Goal: Task Accomplishment & Management: Manage account settings

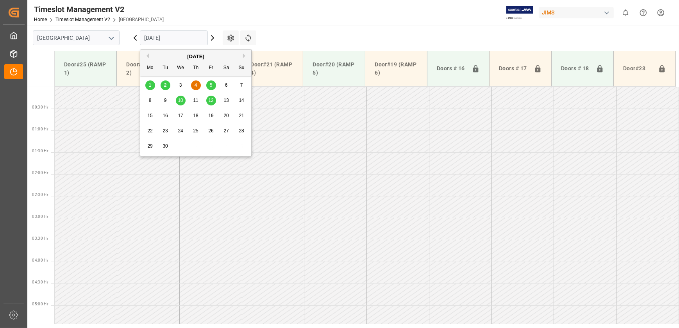
scroll to position [255, 0]
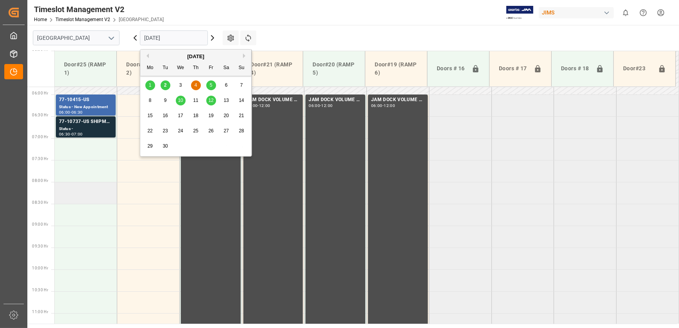
click at [86, 185] on td at bounding box center [86, 193] width 62 height 22
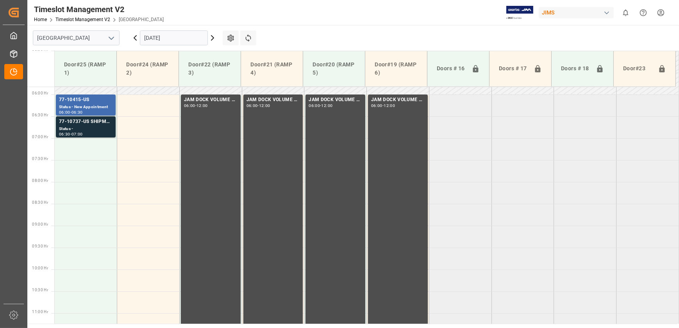
click at [180, 34] on input "[DATE]" at bounding box center [174, 37] width 68 height 15
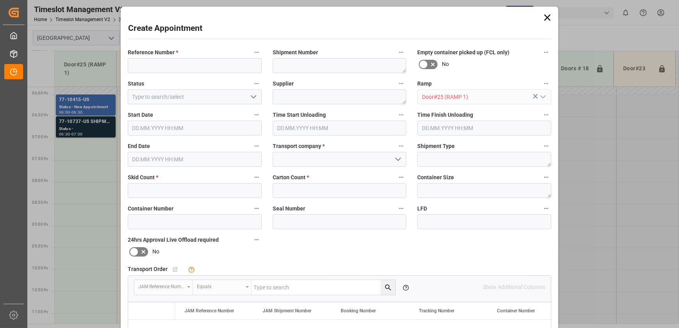
type input "[DATE] 08:00"
type input "[DATE] 08:30"
click at [546, 18] on icon at bounding box center [547, 17] width 6 height 6
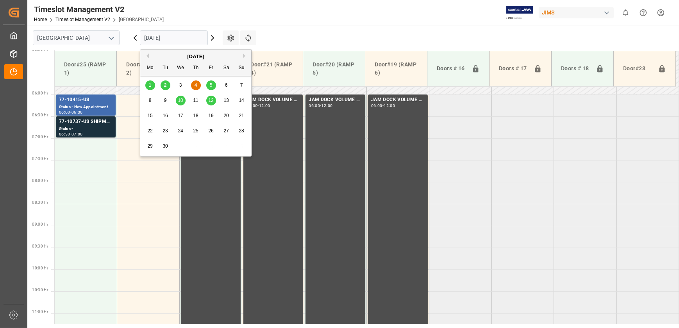
click at [168, 36] on input "[DATE]" at bounding box center [174, 37] width 68 height 15
click at [181, 84] on span "3" at bounding box center [180, 84] width 3 height 5
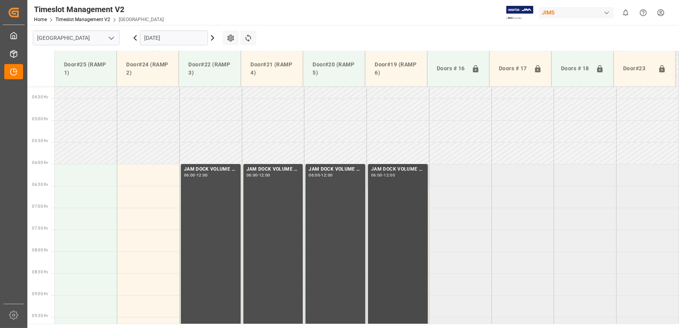
scroll to position [184, 0]
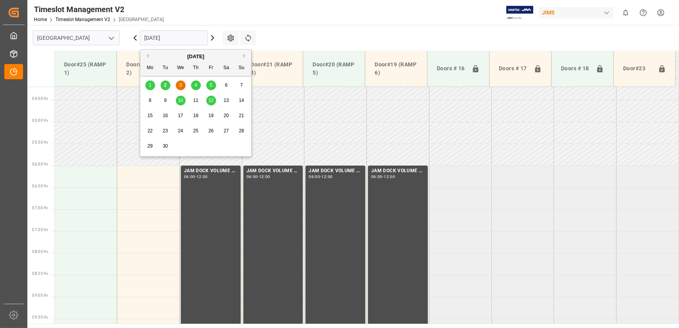
click at [168, 41] on input "[DATE]" at bounding box center [174, 37] width 68 height 15
click at [164, 87] on span "2" at bounding box center [165, 84] width 3 height 5
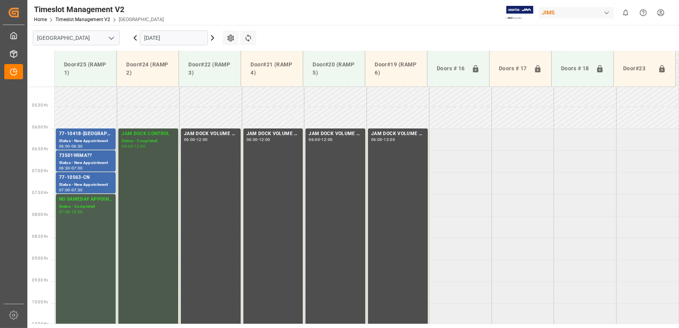
scroll to position [219, 0]
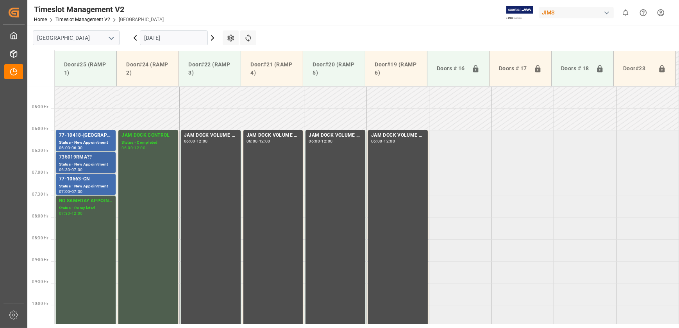
click at [98, 163] on div "Status - New Appointment" at bounding box center [85, 164] width 53 height 7
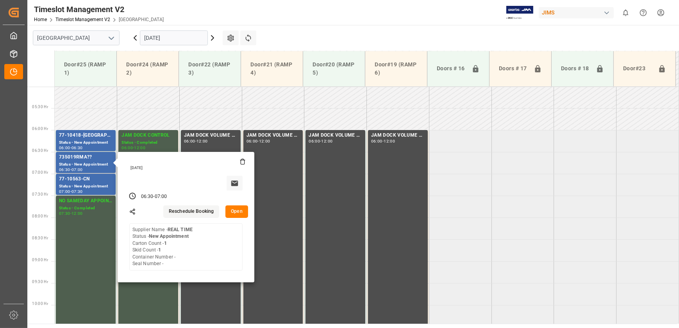
click at [227, 212] on button "Open" at bounding box center [236, 211] width 23 height 12
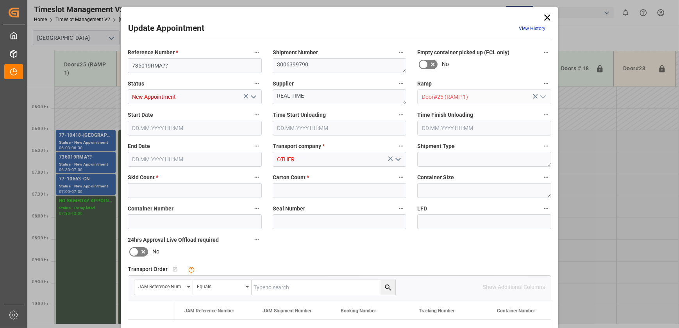
type input "1"
type input "[DATE] 06:30"
type input "[DATE] 07:00"
type input "[DATE] 13:24"
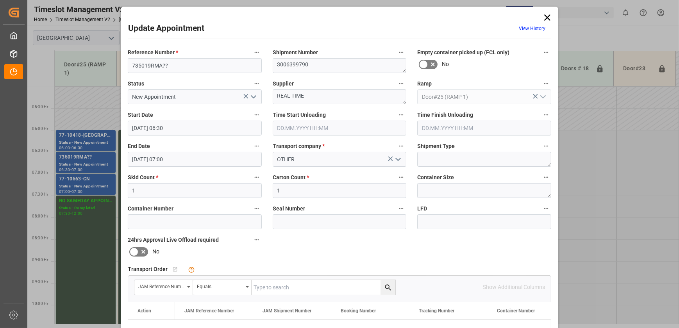
click at [94, 136] on div "Update Appointment View History Reference Number * 735019RMA?? Shipment Number …" at bounding box center [339, 164] width 679 height 328
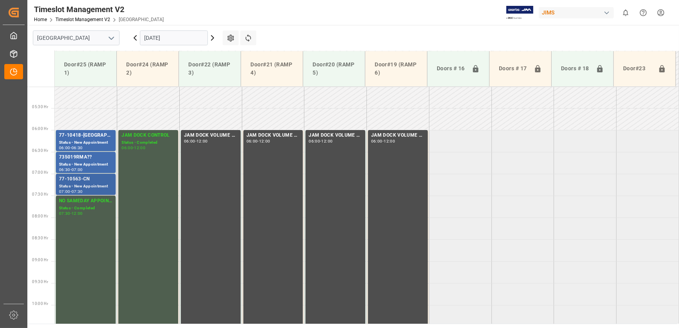
click at [83, 178] on div "77-10563-CN" at bounding box center [85, 179] width 53 height 8
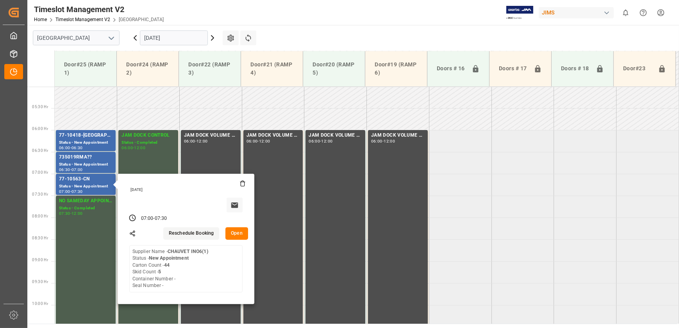
click at [238, 229] on button "Open" at bounding box center [236, 233] width 23 height 12
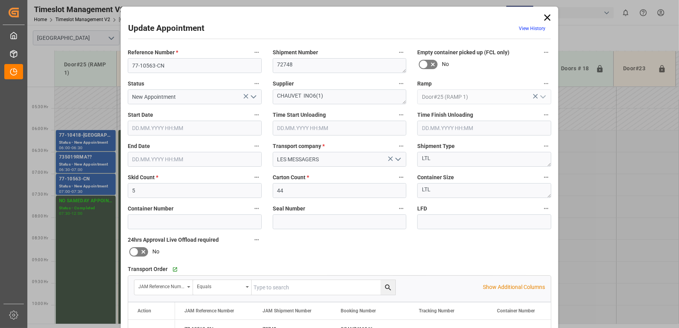
type input "[DATE] 07:00"
type input "[DATE] 07:30"
type input "[DATE] 15:19"
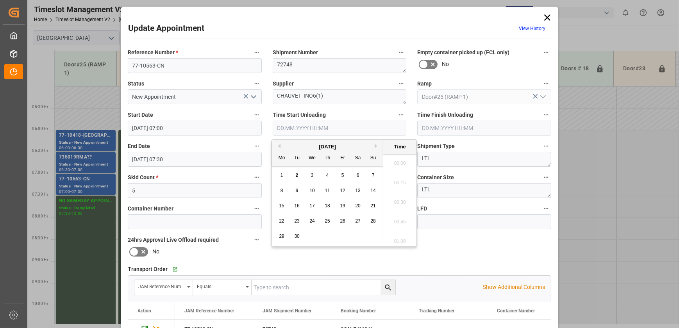
click at [309, 125] on input "text" at bounding box center [340, 128] width 134 height 15
click at [296, 175] on span "2" at bounding box center [297, 175] width 3 height 5
click at [400, 223] on li "10:30" at bounding box center [399, 220] width 33 height 20
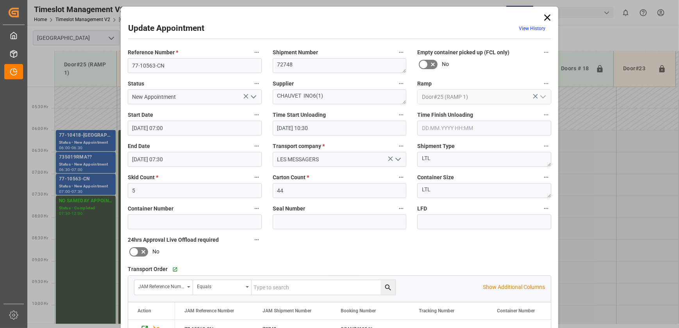
click at [328, 133] on input "[DATE] 10:30" at bounding box center [340, 128] width 134 height 15
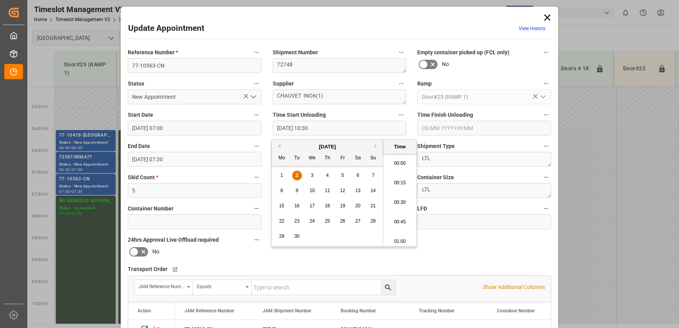
scroll to position [783, 0]
click at [297, 176] on span "2" at bounding box center [297, 175] width 3 height 5
click at [390, 175] on li "10:15" at bounding box center [399, 181] width 33 height 20
type input "[DATE] 10:15"
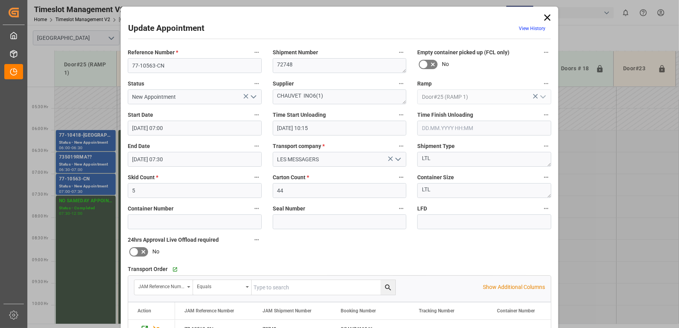
click at [478, 127] on input "text" at bounding box center [484, 128] width 134 height 15
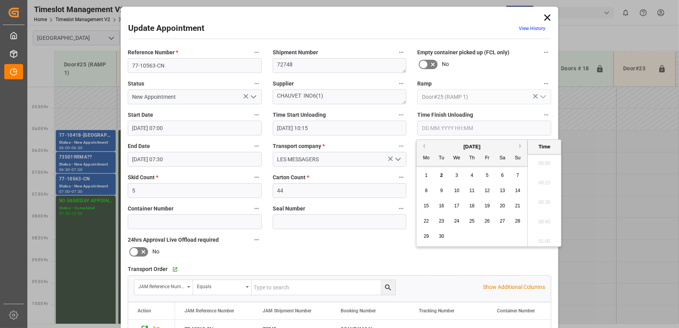
scroll to position [764, 0]
click at [441, 174] on span "2" at bounding box center [441, 175] width 3 height 5
click at [537, 218] on li "10:30" at bounding box center [544, 220] width 33 height 20
type input "[DATE] 10:30"
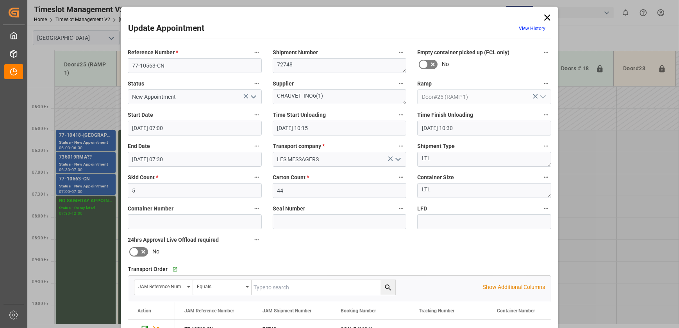
click at [257, 97] on icon "open menu" at bounding box center [253, 96] width 9 height 9
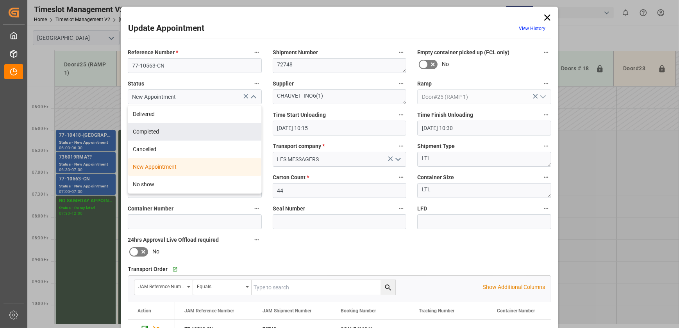
drag, startPoint x: 352, startPoint y: 266, endPoint x: 341, endPoint y: 239, distance: 28.9
click at [352, 264] on div "Transport Order   Go to Shipment Tracking Grid" at bounding box center [339, 270] width 423 height 12
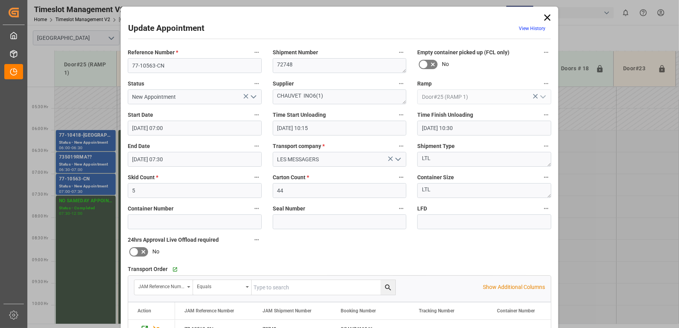
click at [342, 127] on input "[DATE] 10:15" at bounding box center [340, 128] width 134 height 15
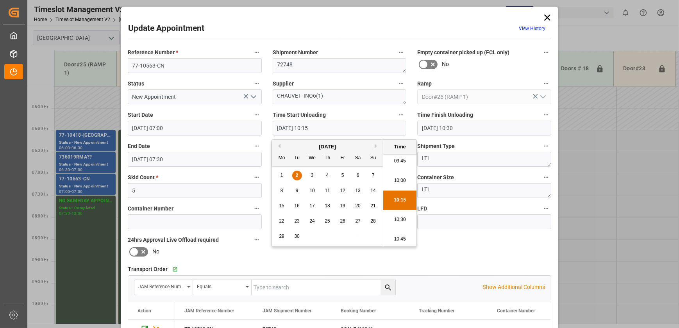
click at [304, 265] on div "Go to Shipment Tracking Grid" at bounding box center [255, 270] width 170 height 12
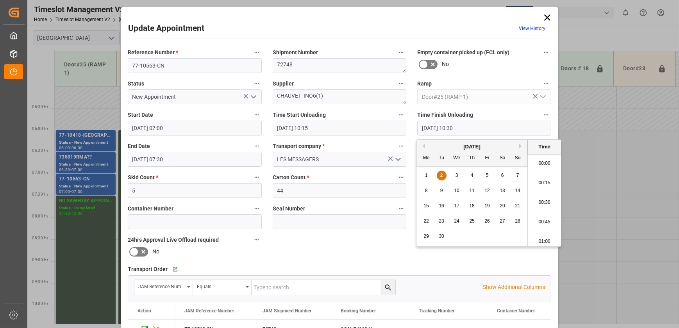
click at [504, 129] on input "[DATE] 10:30" at bounding box center [484, 128] width 134 height 15
click at [443, 175] on div "2" at bounding box center [442, 175] width 10 height 9
click at [425, 145] on div "[DATE]" at bounding box center [471, 147] width 111 height 8
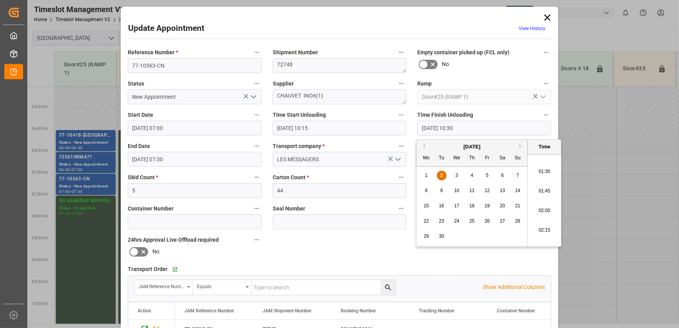
click at [486, 128] on input "[DATE] 10:30" at bounding box center [484, 128] width 134 height 15
click at [255, 96] on icon "open menu" at bounding box center [253, 96] width 9 height 9
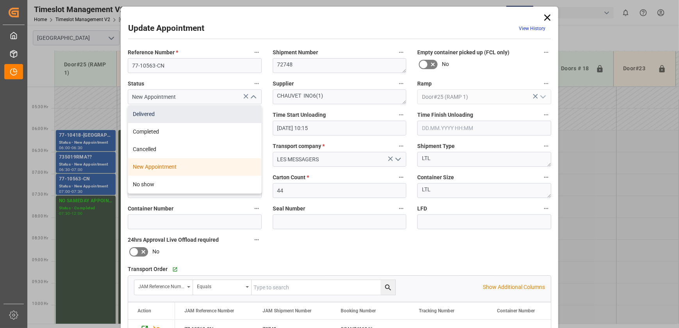
click at [215, 113] on div "Delivered" at bounding box center [194, 114] width 133 height 18
type input "Delivered"
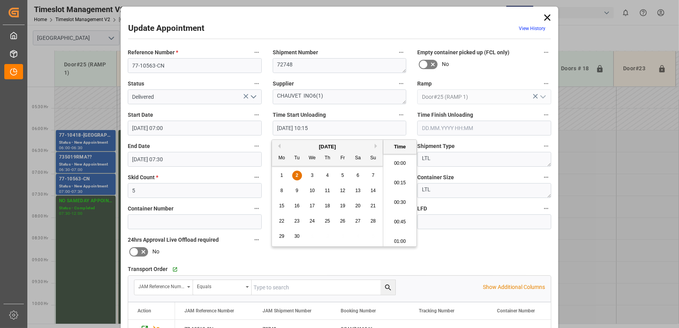
click at [329, 128] on input "[DATE] 10:15" at bounding box center [340, 128] width 134 height 15
click at [396, 181] on li "10:00" at bounding box center [399, 181] width 33 height 20
type input "[DATE] 10:00"
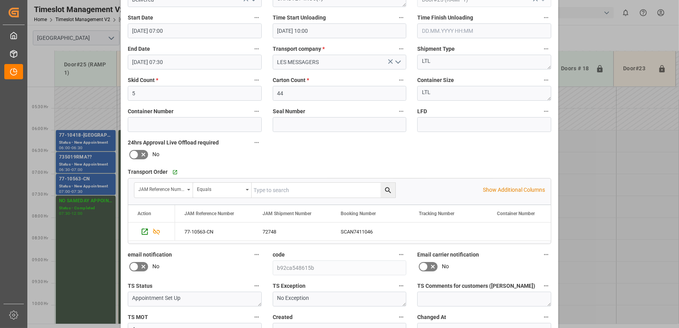
scroll to position [146, 0]
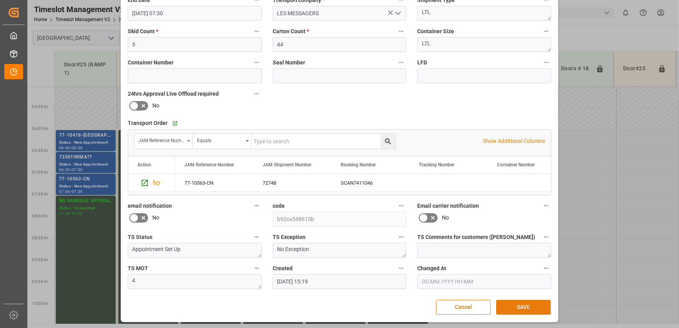
click at [521, 306] on button "SAVE" at bounding box center [523, 307] width 55 height 15
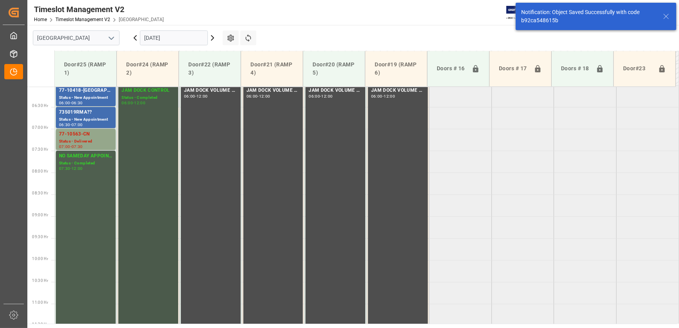
scroll to position [266, 0]
click at [96, 111] on div "735019RMA??" at bounding box center [85, 111] width 53 height 8
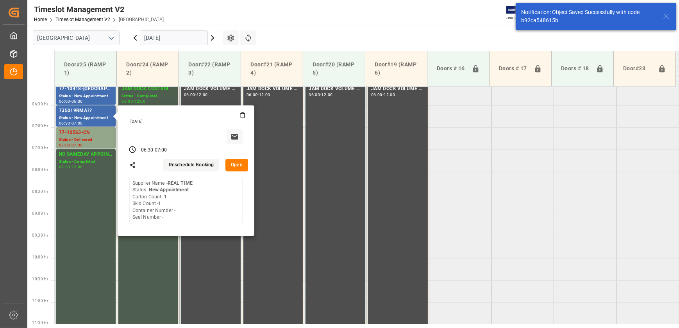
click at [228, 161] on button "Open" at bounding box center [236, 165] width 23 height 12
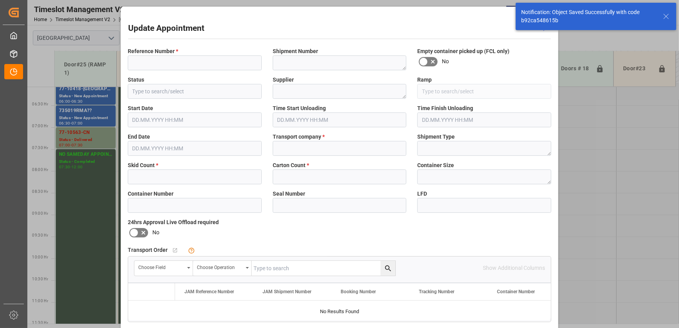
type input "735019RMA??"
type textarea "3006399790"
type input "New Appointment"
type textarea "REAL TIME"
type input "Door#25 (RAMP 1)"
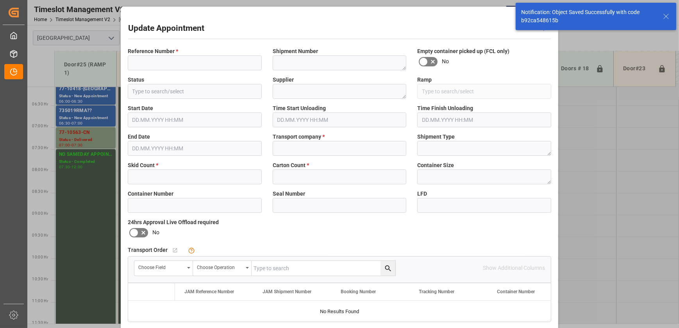
type input "OTHER"
type input "d64a34e33d4c"
type input "1"
type input "[DATE] 06:30"
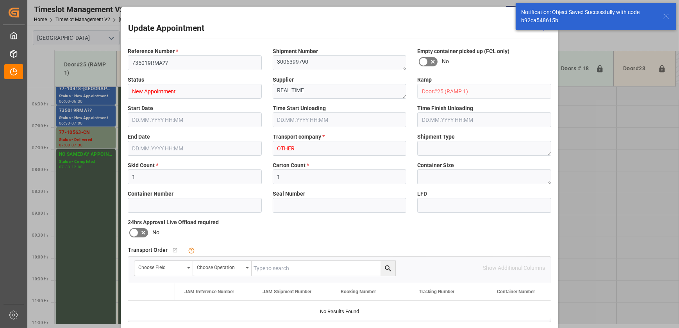
type input "[DATE] 07:00"
type input "[DATE] 13:24"
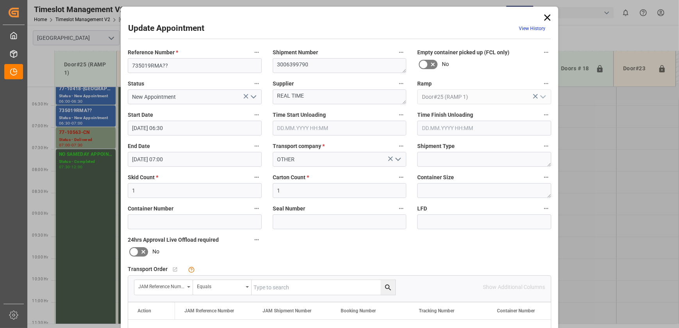
click at [252, 98] on polyline "open menu" at bounding box center [253, 97] width 5 height 2
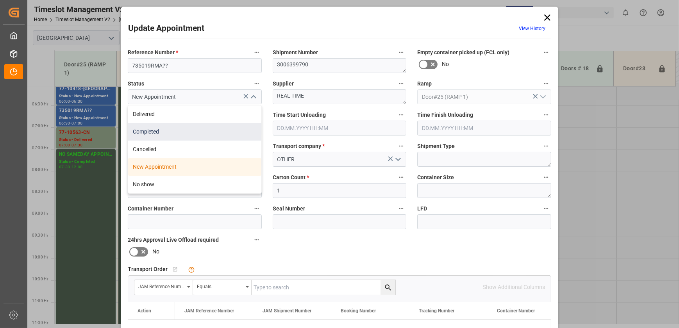
click at [228, 127] on div "Completed" at bounding box center [194, 132] width 133 height 18
type input "Completed"
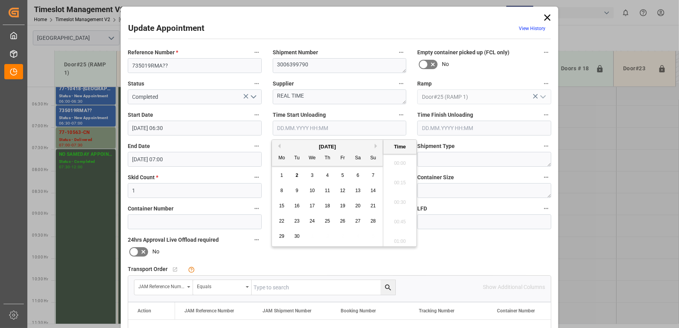
click at [380, 127] on input "text" at bounding box center [340, 128] width 134 height 15
click at [298, 175] on span "2" at bounding box center [297, 175] width 3 height 5
click at [401, 195] on li "10:15" at bounding box center [399, 201] width 33 height 20
type input "[DATE] 10:15"
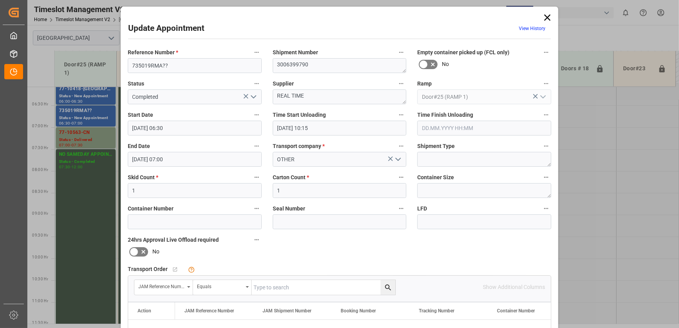
click at [469, 128] on input "text" at bounding box center [484, 128] width 134 height 15
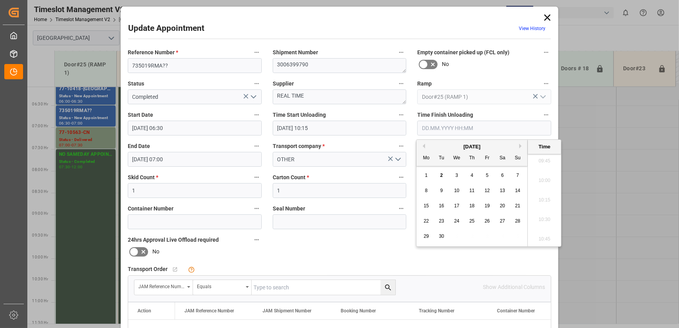
click at [442, 175] on span "2" at bounding box center [441, 175] width 3 height 5
click at [547, 216] on li "10:30" at bounding box center [544, 220] width 33 height 20
type input "[DATE] 10:30"
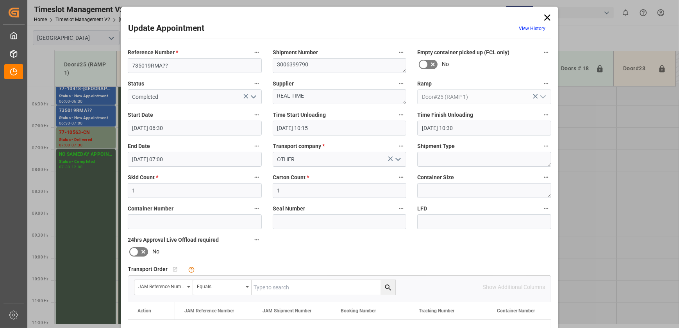
scroll to position [146, 0]
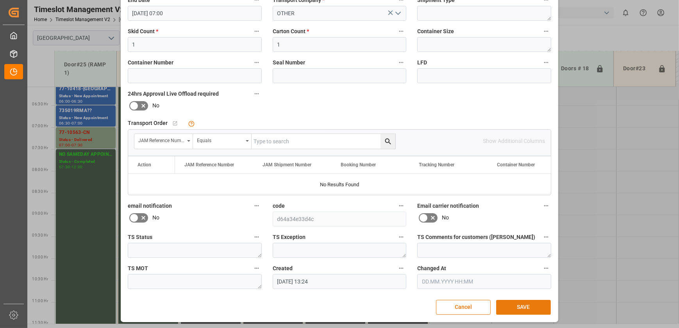
click at [543, 308] on button "SAVE" at bounding box center [523, 307] width 55 height 15
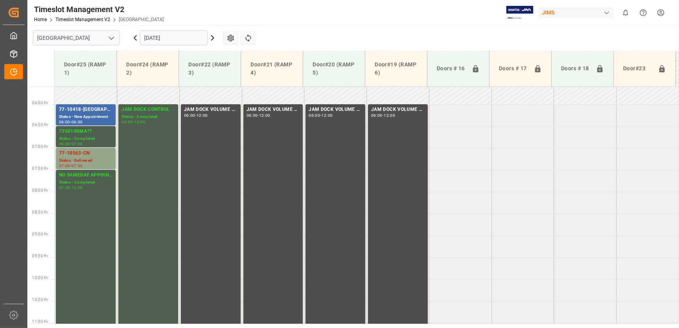
scroll to position [257, 0]
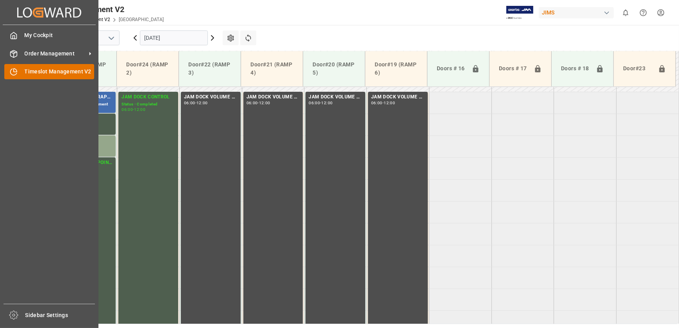
click at [14, 72] on icon at bounding box center [14, 72] width 8 height 8
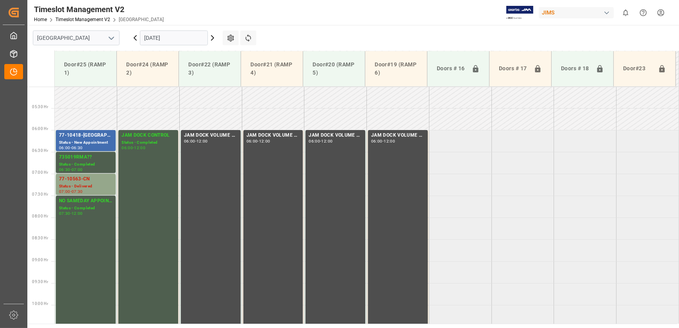
scroll to position [219, 0]
click at [90, 132] on div "77-10418-[GEOGRAPHIC_DATA](IN07/11 lines)" at bounding box center [85, 136] width 53 height 8
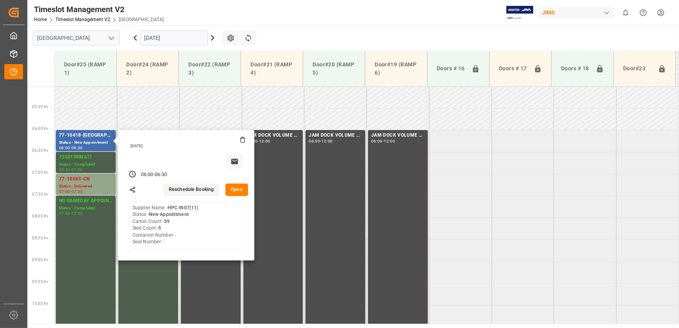
click at [235, 189] on button "Open" at bounding box center [236, 190] width 23 height 12
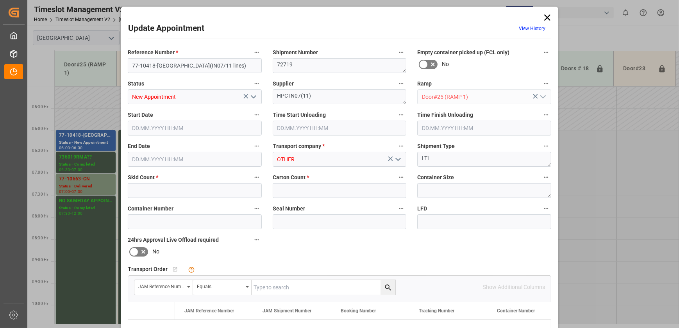
type input "5"
type input "59"
type input "[DATE] 06:00"
type input "[DATE] 06:30"
type input "[DATE] 10:37"
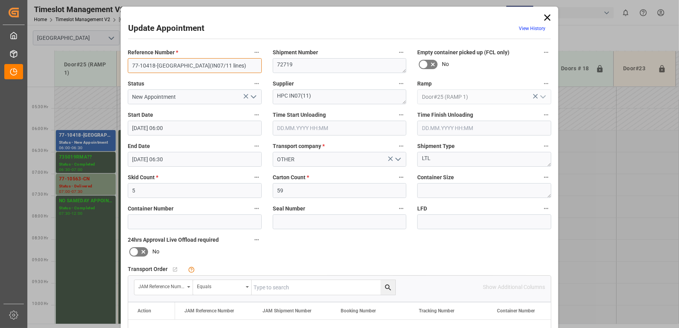
drag, startPoint x: 163, startPoint y: 64, endPoint x: 110, endPoint y: 67, distance: 53.2
click at [110, 67] on div "Update Appointment View History Reference Number * 77-10418-[GEOGRAPHIC_DATA](I…" at bounding box center [339, 164] width 679 height 328
click at [297, 284] on input "text" at bounding box center [323, 287] width 144 height 15
paste input "77-10418-US"
type input "77-10418-US"
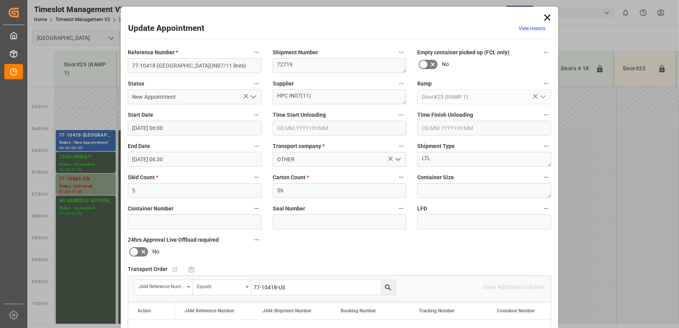
click at [392, 289] on button "search button" at bounding box center [387, 287] width 15 height 15
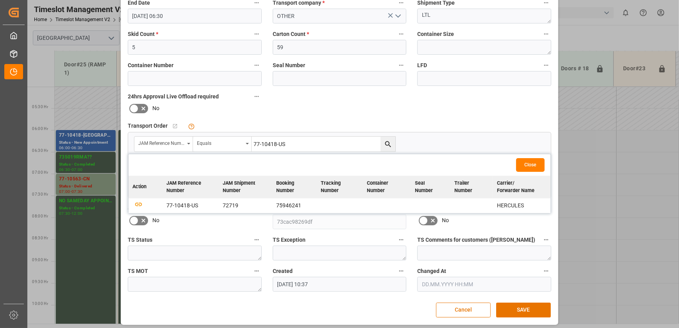
scroll to position [146, 0]
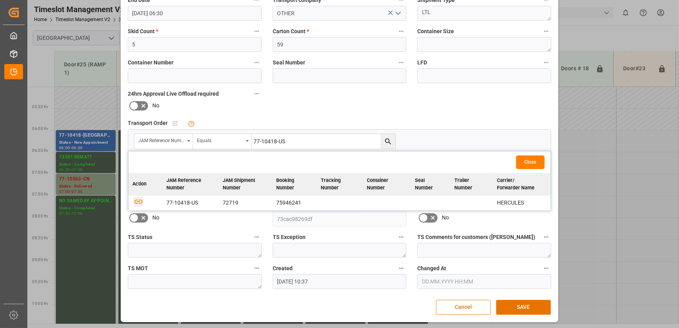
click at [136, 200] on icon "button" at bounding box center [139, 201] width 10 height 10
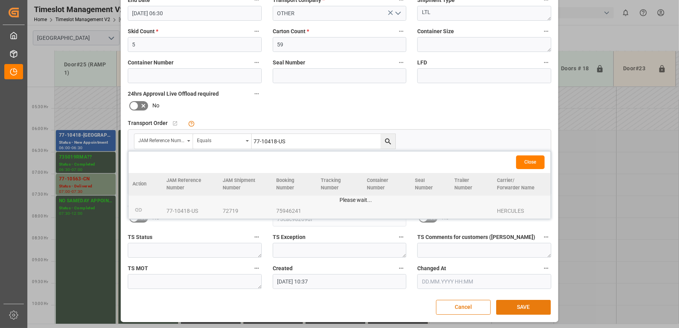
click at [522, 310] on button "SAVE" at bounding box center [523, 307] width 55 height 15
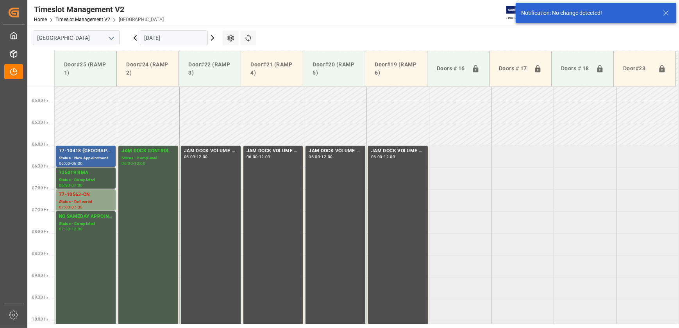
scroll to position [222, 0]
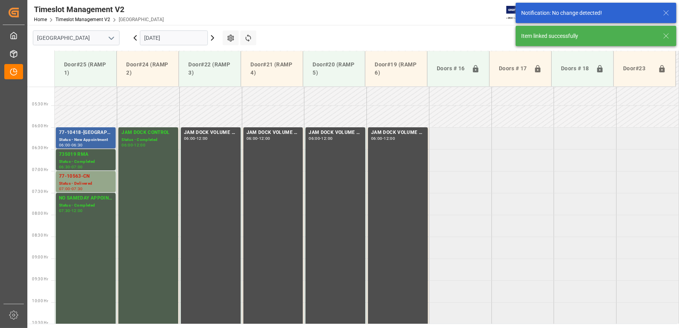
click at [88, 136] on div "77-10418-[GEOGRAPHIC_DATA](IN07/11 lines)" at bounding box center [85, 133] width 53 height 8
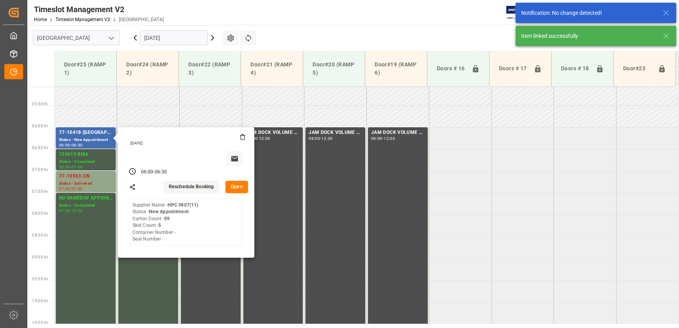
click at [237, 187] on button "Open" at bounding box center [236, 187] width 23 height 12
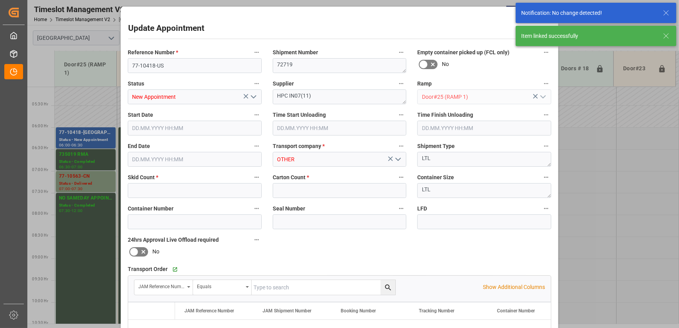
type input "5"
type input "59"
type input "[DATE] 06:00"
type input "[DATE] 06:30"
type input "[DATE] 10:37"
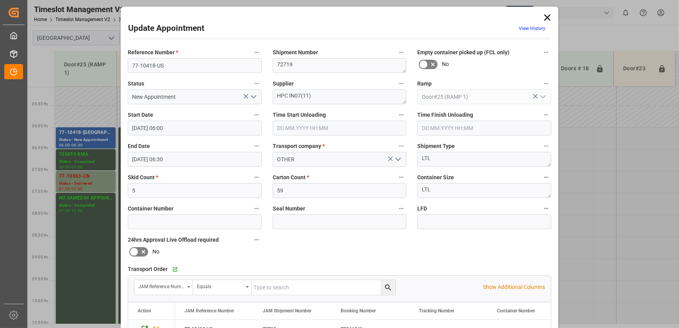
click at [543, 16] on icon at bounding box center [547, 17] width 11 height 11
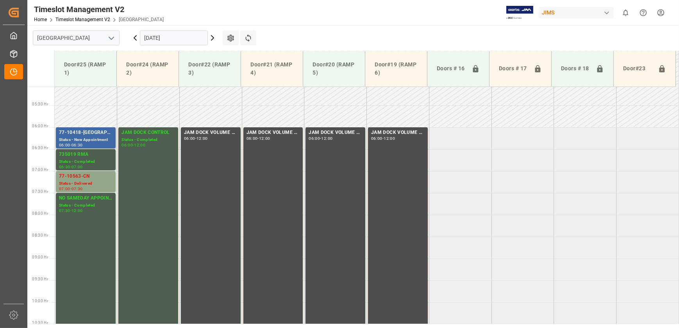
click at [93, 129] on div "77-10418-[GEOGRAPHIC_DATA](IN07/11 lines)" at bounding box center [85, 133] width 53 height 8
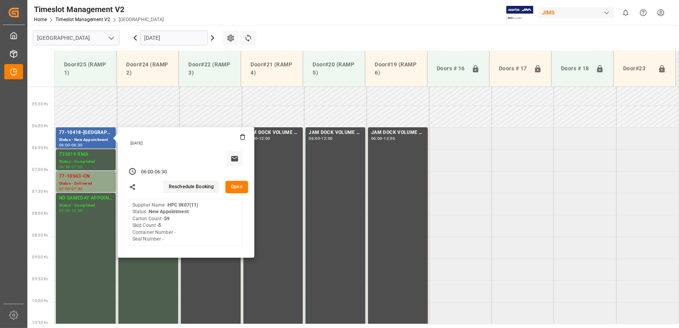
click at [239, 188] on button "Open" at bounding box center [236, 187] width 23 height 12
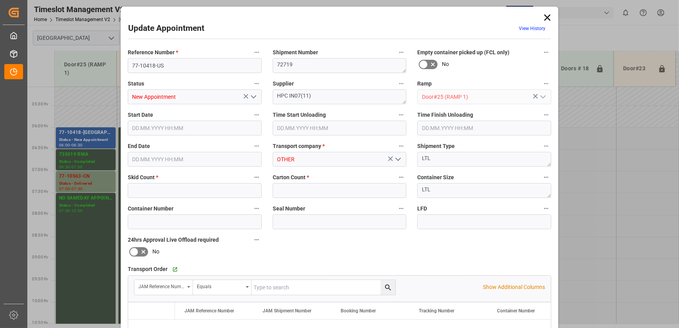
type input "5"
type input "59"
type input "[DATE] 06:00"
type input "[DATE] 06:30"
type input "[DATE] 10:37"
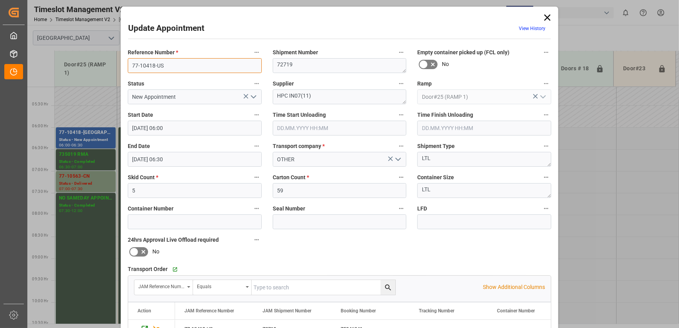
click at [184, 66] on input "77-10418-US" at bounding box center [195, 65] width 134 height 15
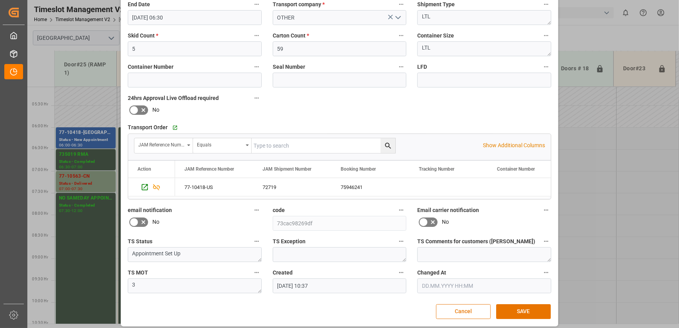
click at [466, 312] on button "Cancel" at bounding box center [463, 311] width 55 height 15
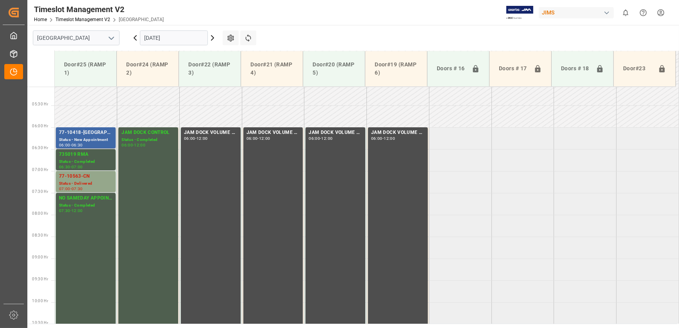
click at [108, 132] on div "77-10418-[GEOGRAPHIC_DATA](IN07/11 lines)" at bounding box center [85, 133] width 53 height 8
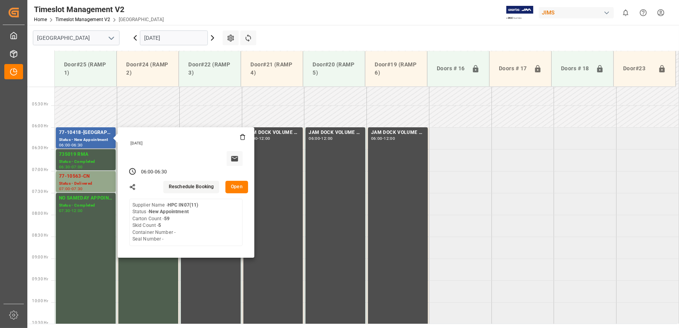
click at [235, 188] on button "Open" at bounding box center [236, 187] width 23 height 12
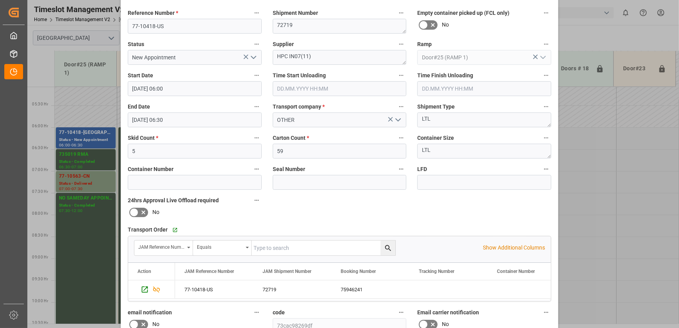
scroll to position [0, 0]
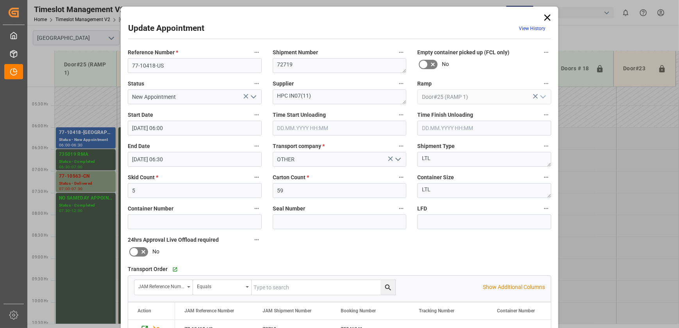
click at [544, 16] on icon at bounding box center [547, 17] width 6 height 6
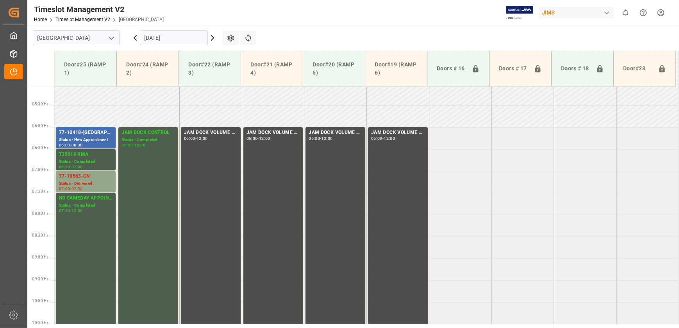
click at [155, 39] on input "[DATE]" at bounding box center [174, 37] width 68 height 15
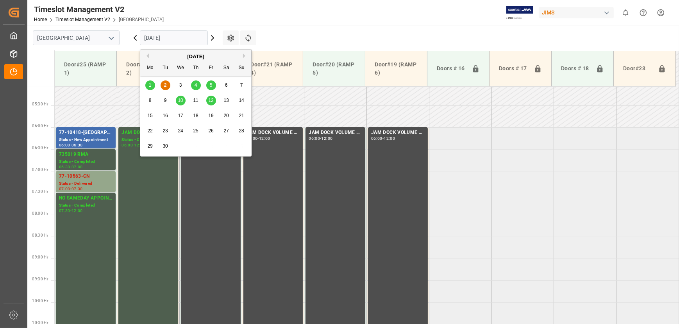
click at [178, 85] on div "3" at bounding box center [181, 85] width 10 height 9
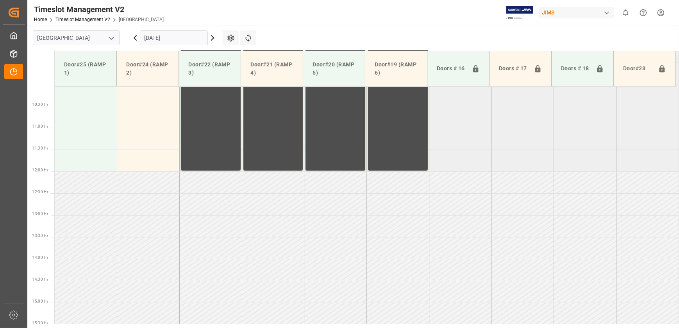
scroll to position [263, 0]
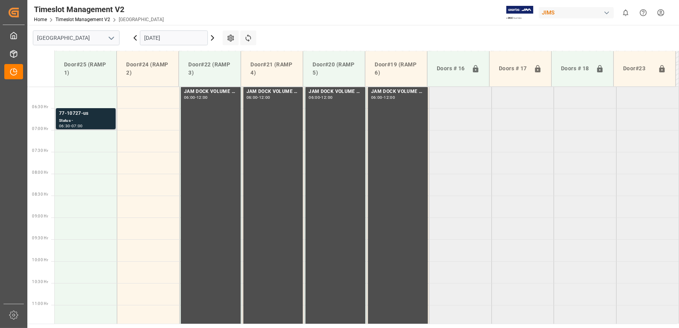
click at [86, 116] on div "77-10727-us" at bounding box center [85, 114] width 53 height 8
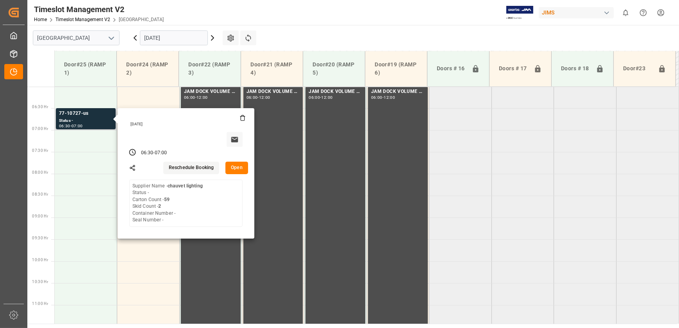
click at [237, 168] on button "Open" at bounding box center [236, 168] width 23 height 12
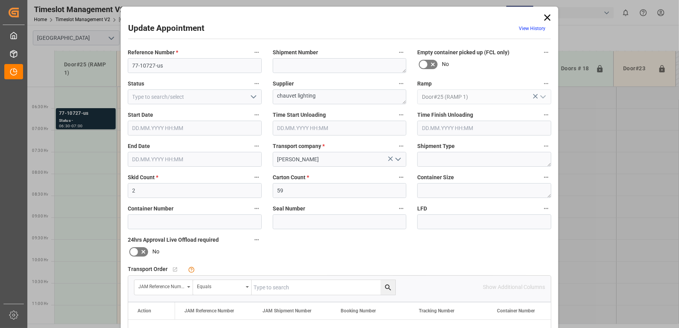
type input "[DATE] 06:30"
type input "[DATE] 07:00"
type input "[DATE] 15:04"
click at [169, 64] on input "77-10727-us" at bounding box center [195, 65] width 134 height 15
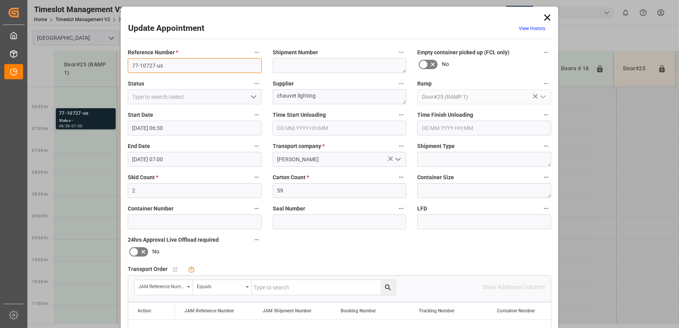
click at [169, 64] on input "77-10727-us" at bounding box center [195, 65] width 134 height 15
click at [267, 287] on input "text" at bounding box center [323, 287] width 144 height 15
paste input "77-10727-us"
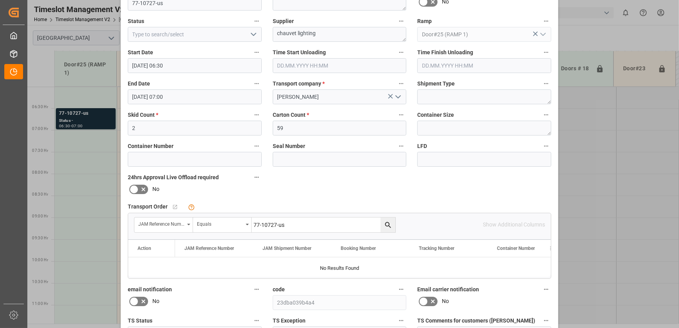
scroll to position [146, 0]
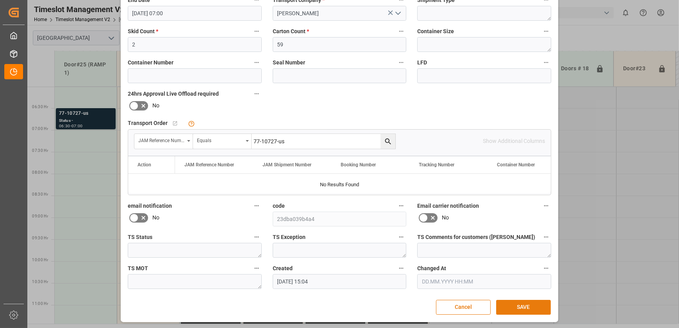
type input "77-10727-us"
click at [519, 307] on button "SAVE" at bounding box center [523, 307] width 55 height 15
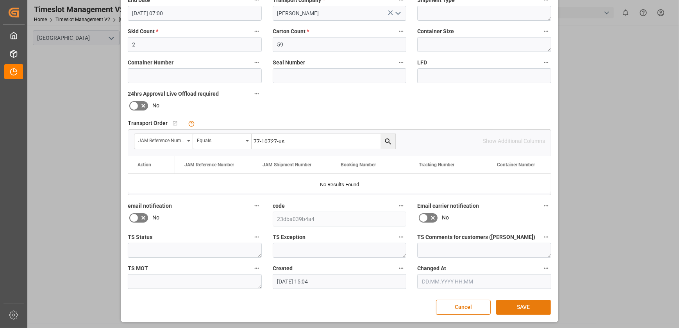
click at [519, 307] on button "SAVE" at bounding box center [523, 307] width 55 height 15
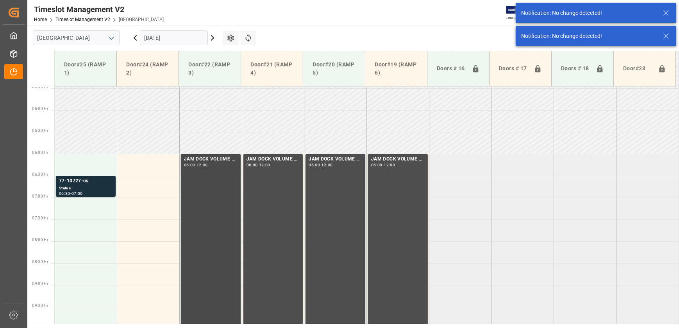
scroll to position [222, 0]
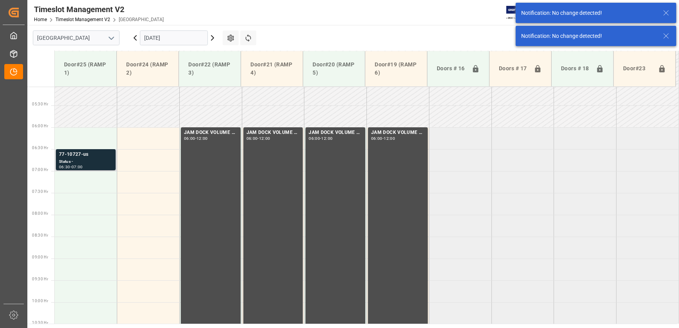
click at [97, 160] on div "Status -" at bounding box center [85, 162] width 53 height 7
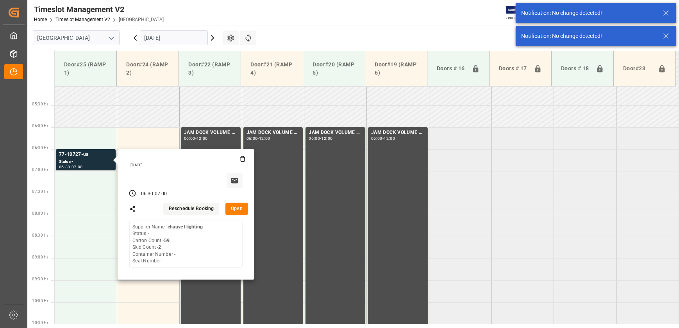
click at [243, 209] on button "Open" at bounding box center [236, 209] width 23 height 12
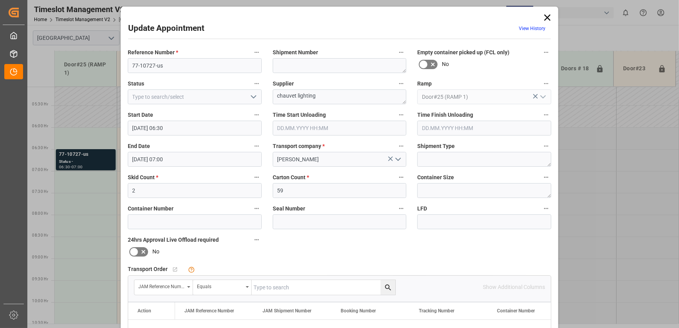
click at [302, 280] on input "text" at bounding box center [323, 287] width 144 height 15
paste input "77-10727-us"
type input "77-10727-us"
click at [386, 287] on icon "search button" at bounding box center [388, 287] width 8 height 8
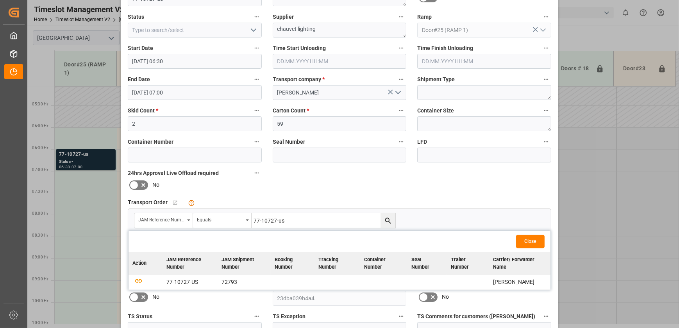
scroll to position [142, 0]
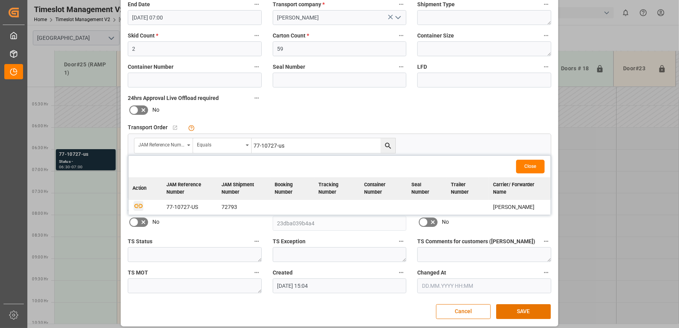
click at [134, 204] on icon "button" at bounding box center [138, 206] width 8 height 4
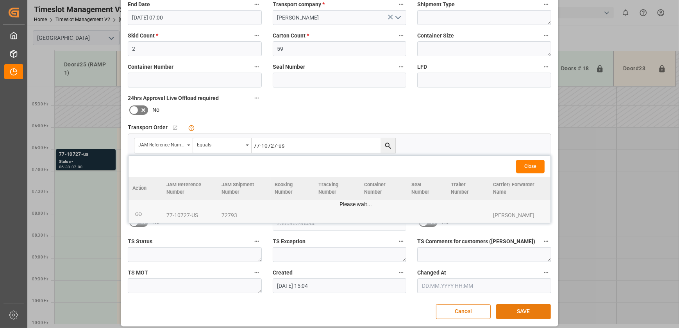
click at [512, 310] on button "SAVE" at bounding box center [523, 311] width 55 height 15
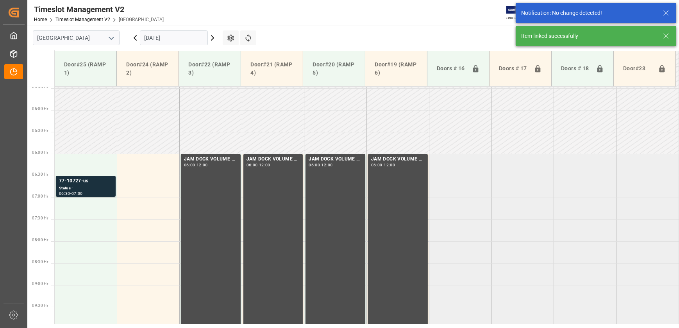
scroll to position [222, 0]
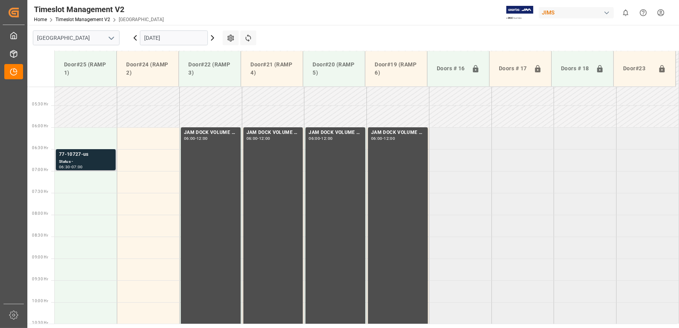
click at [113, 152] on div "77-10727-us Status - 06:30 - 07:00" at bounding box center [86, 159] width 60 height 21
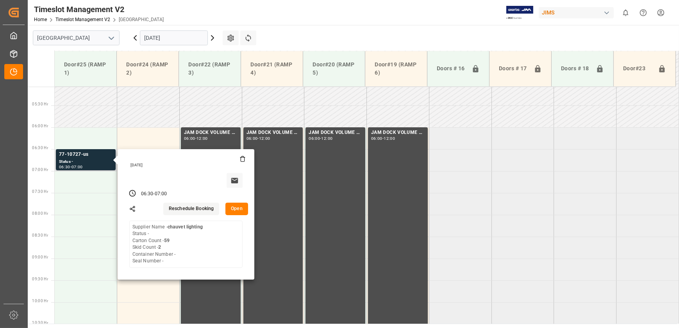
click at [242, 209] on button "Open" at bounding box center [236, 209] width 23 height 12
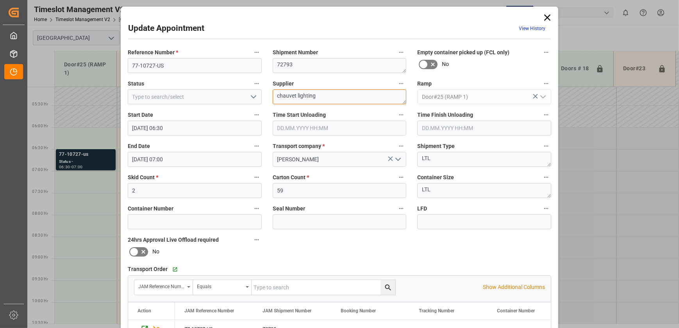
drag, startPoint x: 351, startPoint y: 95, endPoint x: 330, endPoint y: 100, distance: 21.4
click at [330, 100] on textarea "chauvet lighting" at bounding box center [340, 96] width 134 height 15
click at [335, 96] on textarea "chauvet lighting INO6(35)" at bounding box center [340, 96] width 134 height 15
drag, startPoint x: 314, startPoint y: 94, endPoint x: 240, endPoint y: 94, distance: 74.2
click at [240, 94] on div "Reference Number * 77-10727-US Shipment Number 72793 Empty container picked up …" at bounding box center [339, 241] width 434 height 393
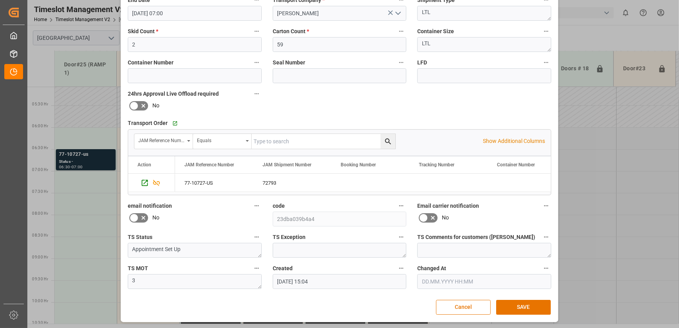
scroll to position [4, 0]
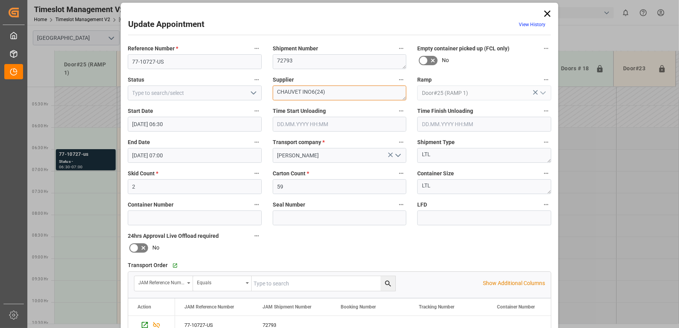
type textarea "CHAUVET INO6(24)"
click at [247, 91] on button "open menu" at bounding box center [253, 93] width 12 height 12
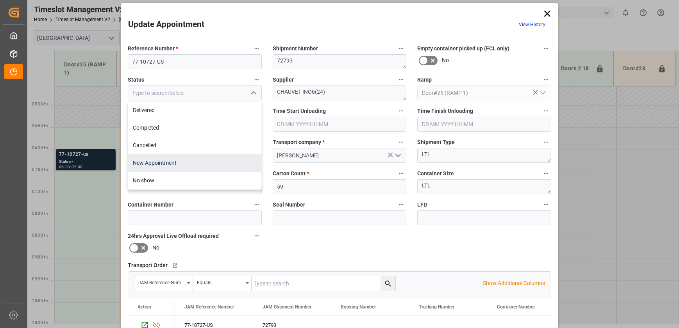
click at [195, 165] on div "New Appointment" at bounding box center [194, 163] width 133 height 18
type input "New Appointment"
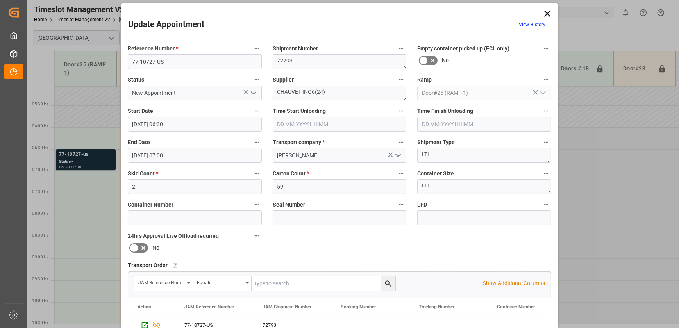
click at [213, 126] on input "[DATE] 06:30" at bounding box center [195, 124] width 134 height 15
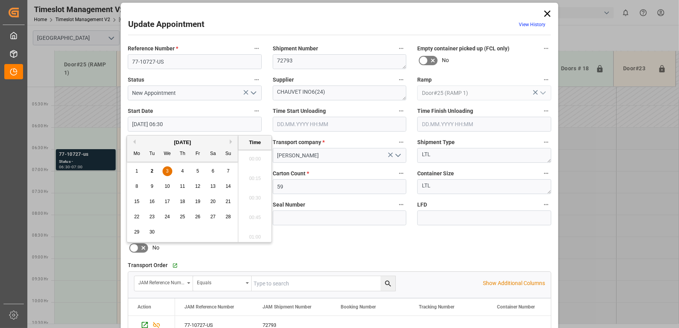
scroll to position [471, 0]
click at [168, 171] on div "3" at bounding box center [167, 171] width 10 height 9
click at [250, 156] on li "06:00" at bounding box center [254, 157] width 33 height 20
type input "[DATE] 06:00"
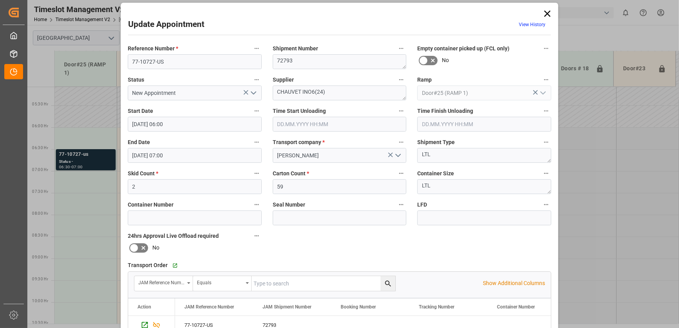
click at [191, 152] on input "[DATE] 07:00" at bounding box center [195, 155] width 134 height 15
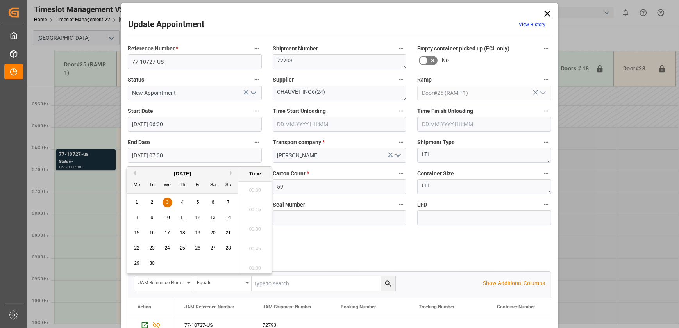
scroll to position [510, 0]
click at [167, 201] on span "3" at bounding box center [167, 202] width 3 height 5
click at [254, 190] on li "06:30" at bounding box center [254, 188] width 33 height 20
type input "[DATE] 06:30"
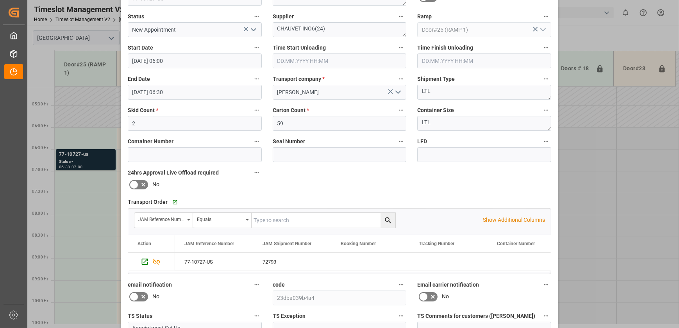
scroll to position [146, 0]
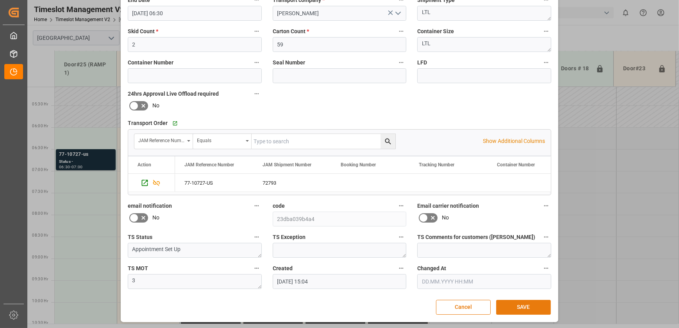
click at [519, 305] on button "SAVE" at bounding box center [523, 307] width 55 height 15
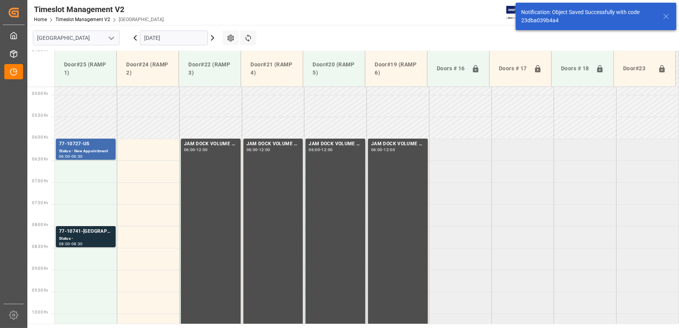
scroll to position [222, 0]
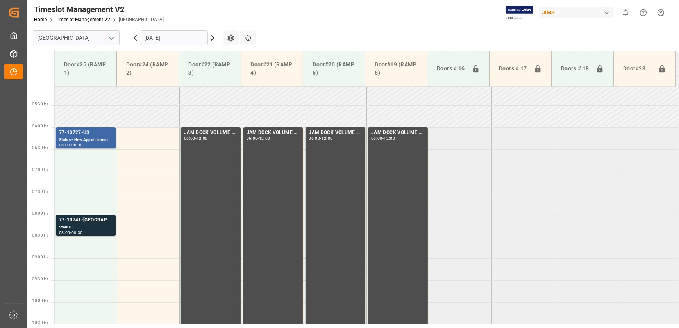
click at [100, 140] on div "Status - New Appointment" at bounding box center [85, 140] width 53 height 7
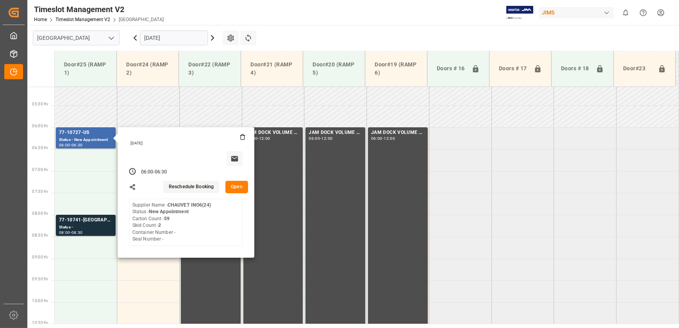
click at [239, 187] on button "Open" at bounding box center [236, 187] width 23 height 12
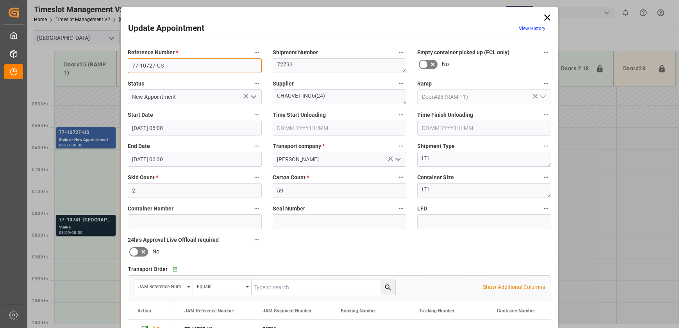
click at [179, 63] on input "77-10727-US" at bounding box center [195, 65] width 134 height 15
click at [102, 226] on div "Update Appointment View History Reference Number * 77-10727-US Shipment Number …" at bounding box center [339, 164] width 679 height 328
click at [99, 226] on div "Update Appointment View History Reference Number * 77-10727-US Shipment Number …" at bounding box center [339, 164] width 679 height 328
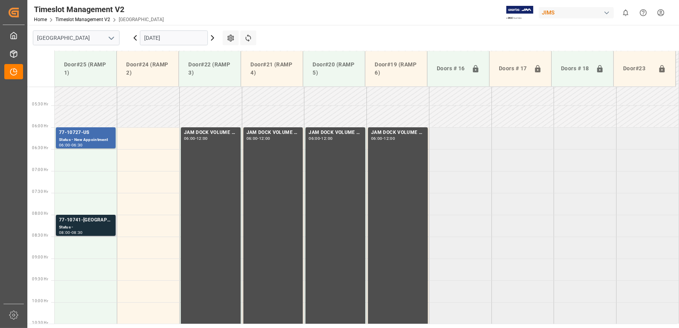
click at [101, 224] on div "Status -" at bounding box center [85, 227] width 53 height 7
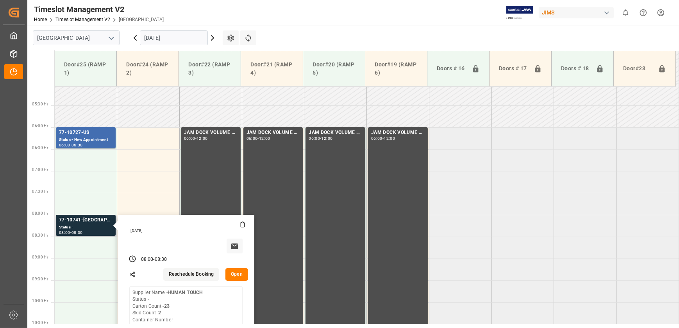
click at [235, 275] on button "Open" at bounding box center [236, 274] width 23 height 12
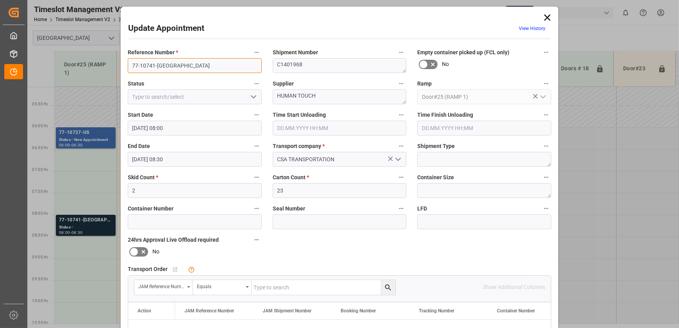
click at [176, 66] on input "77-10741-[GEOGRAPHIC_DATA]" at bounding box center [195, 65] width 134 height 15
click at [276, 288] on input "text" at bounding box center [323, 287] width 144 height 15
paste input "77-10741-[GEOGRAPHIC_DATA]"
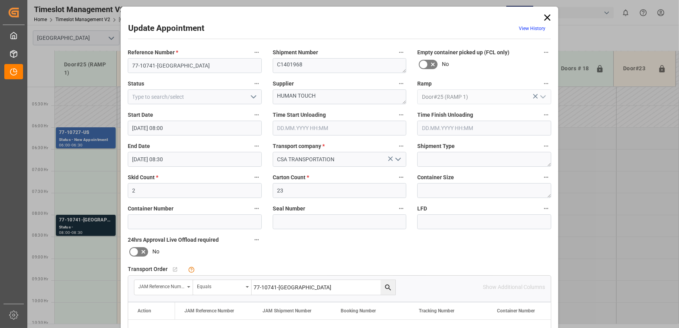
type input "77-10741-[GEOGRAPHIC_DATA]"
click at [390, 286] on icon "search button" at bounding box center [388, 287] width 8 height 8
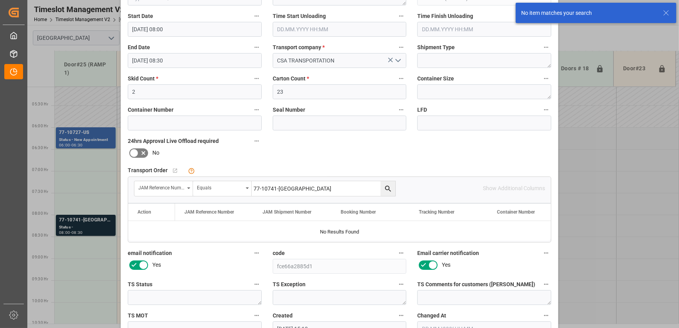
scroll to position [106, 0]
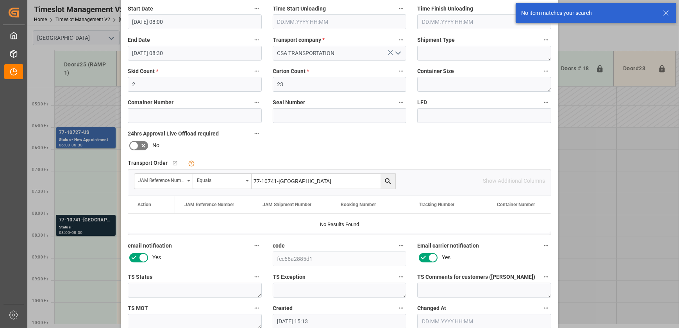
click at [298, 175] on input "77-10741-[GEOGRAPHIC_DATA]" at bounding box center [323, 181] width 144 height 15
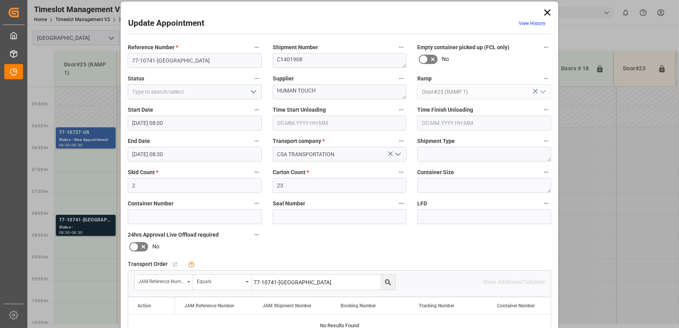
scroll to position [0, 0]
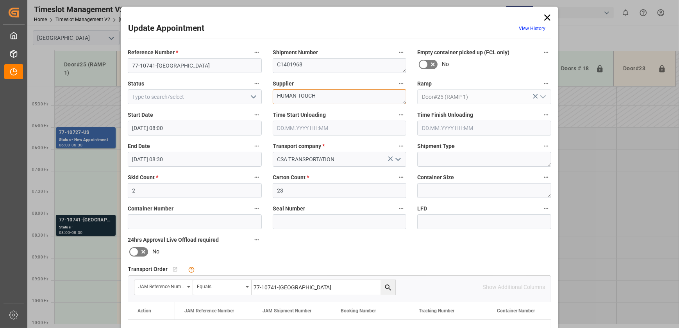
click at [342, 93] on textarea "HUMAN TOUCH" at bounding box center [340, 96] width 134 height 15
type textarea "HUMAN TOUCH INON(9)"
click at [309, 64] on textarea "C1401968" at bounding box center [340, 65] width 134 height 15
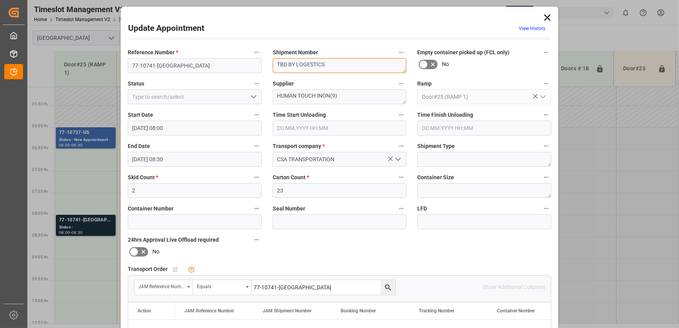
type textarea "TBD BY LOGESTICS"
click at [227, 64] on input "77-10741-[GEOGRAPHIC_DATA]" at bounding box center [195, 65] width 134 height 15
click at [164, 64] on input "77-10741-US SHIPM#/M" at bounding box center [195, 65] width 134 height 15
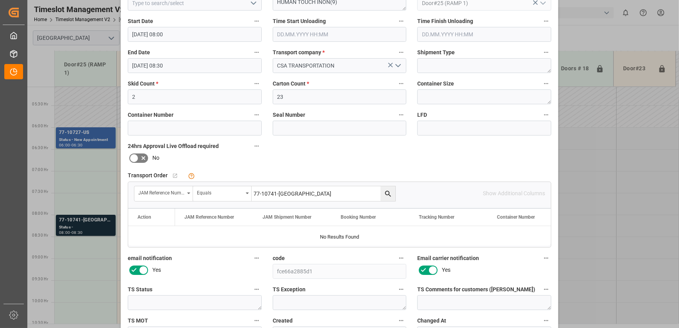
scroll to position [4, 0]
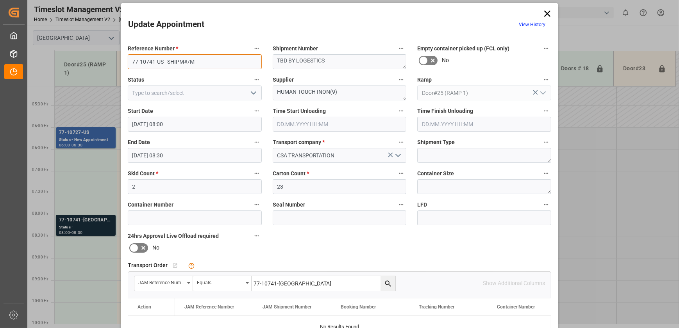
type input "77-10741-US SHIPM#/M"
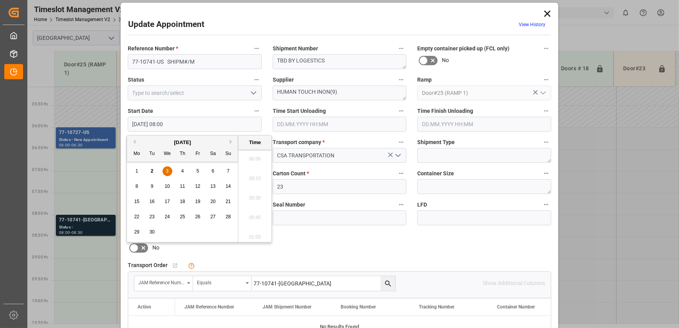
click at [207, 125] on input "[DATE] 08:00" at bounding box center [195, 124] width 134 height 15
click at [167, 171] on span "3" at bounding box center [167, 170] width 3 height 5
click at [257, 183] on li "06:30" at bounding box center [254, 186] width 33 height 20
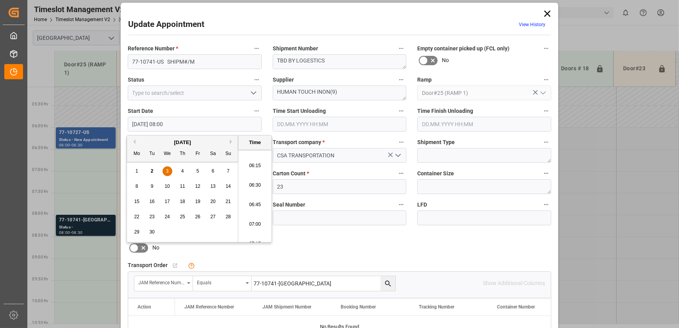
type input "[DATE] 06:30"
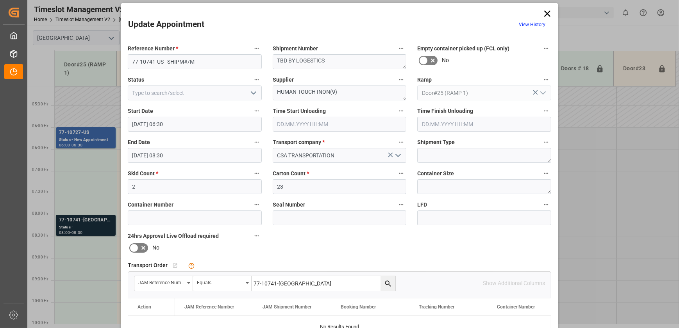
click at [235, 157] on input "[DATE] 08:30" at bounding box center [195, 155] width 134 height 15
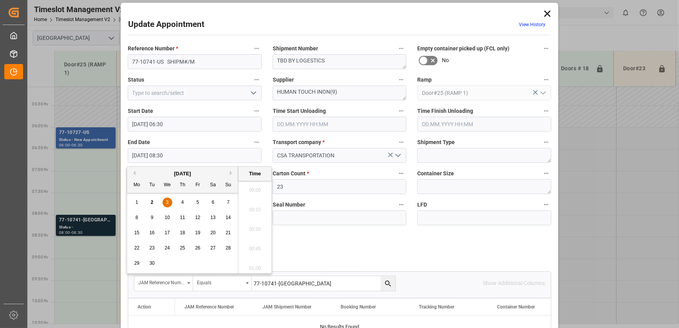
scroll to position [627, 0]
click at [166, 201] on span "3" at bounding box center [167, 202] width 3 height 5
click at [258, 215] on li "07:00" at bounding box center [254, 217] width 33 height 20
type input "[DATE] 07:00"
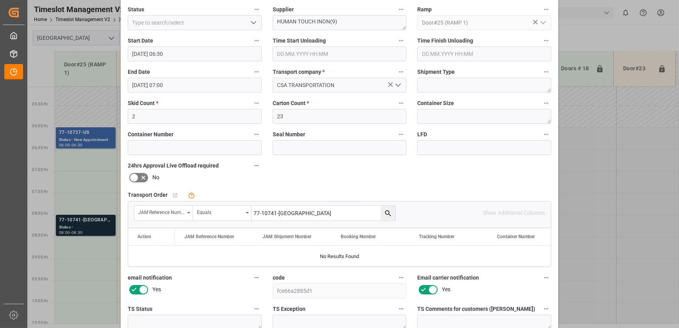
scroll to position [146, 0]
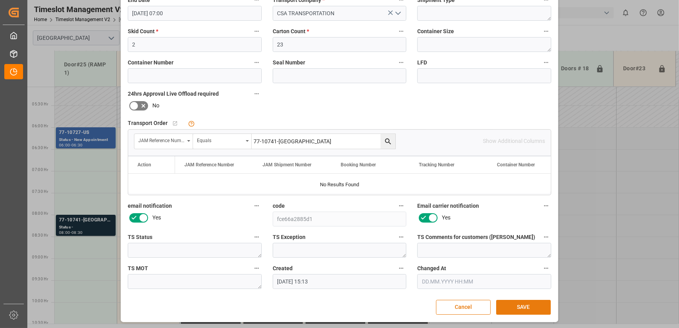
click at [526, 304] on button "SAVE" at bounding box center [523, 307] width 55 height 15
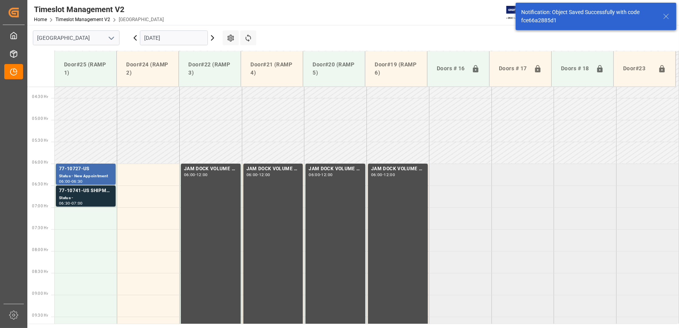
scroll to position [222, 0]
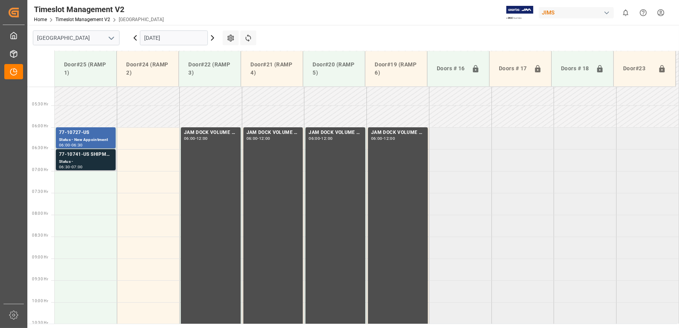
click at [78, 156] on div "77-10741-US SHIPM#/M" at bounding box center [85, 155] width 53 height 8
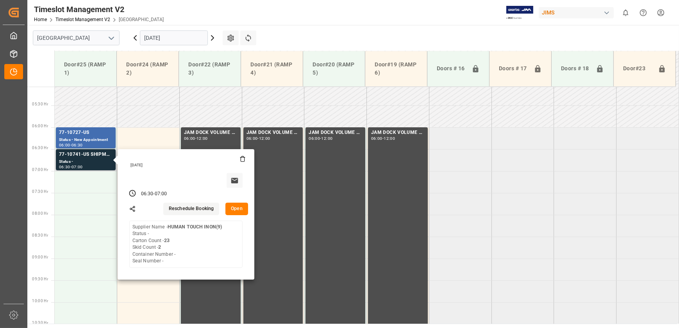
click at [242, 205] on button "Open" at bounding box center [236, 209] width 23 height 12
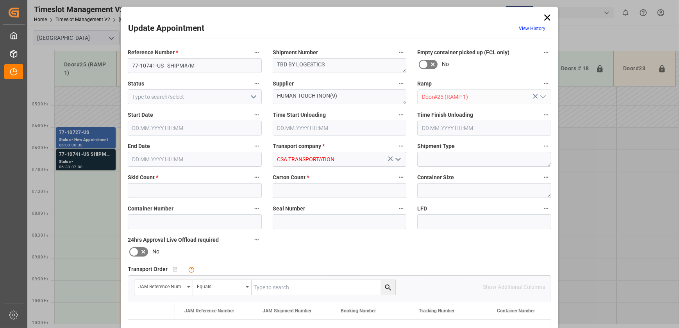
type input "2"
type input "23"
type input "[DATE] 06:30"
type input "[DATE] 07:00"
type input "[DATE] 15:13"
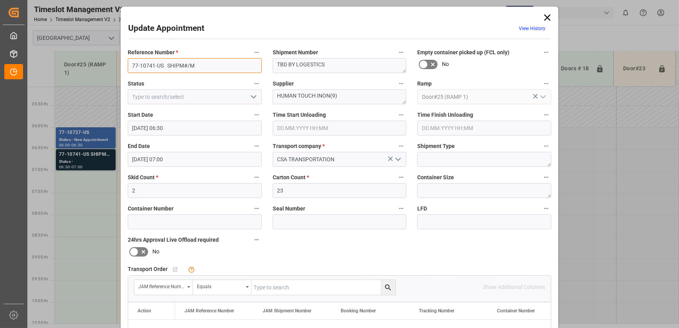
click at [152, 66] on input "77-10741-US SHIPM#/M" at bounding box center [195, 65] width 134 height 15
click at [166, 66] on input "77-10741-US SHIPM#/M" at bounding box center [195, 65] width 134 height 15
drag, startPoint x: 163, startPoint y: 64, endPoint x: 51, endPoint y: 73, distance: 112.4
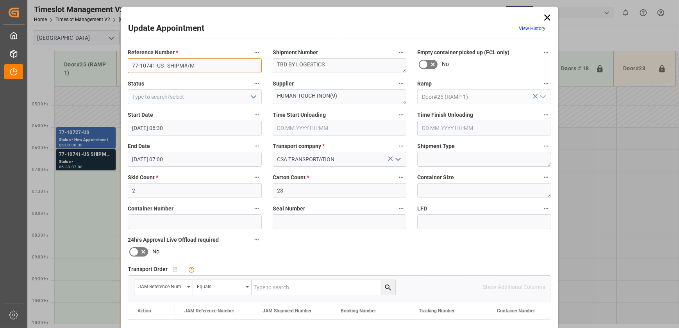
click at [51, 73] on div "Update Appointment View History Reference Number * 77-10741-US SHIPM#/M Shipmen…" at bounding box center [339, 164] width 679 height 328
drag, startPoint x: 314, startPoint y: 95, endPoint x: 191, endPoint y: 95, distance: 123.4
click at [191, 95] on div "Reference Number * 77-10741-US SHIPM#/M Shipment Number TBD BY LOGESTICS Empty …" at bounding box center [339, 241] width 434 height 393
click at [80, 164] on div "Update Appointment View History Reference Number * 77-10741-US SHIPM#/M Shipmen…" at bounding box center [339, 164] width 679 height 328
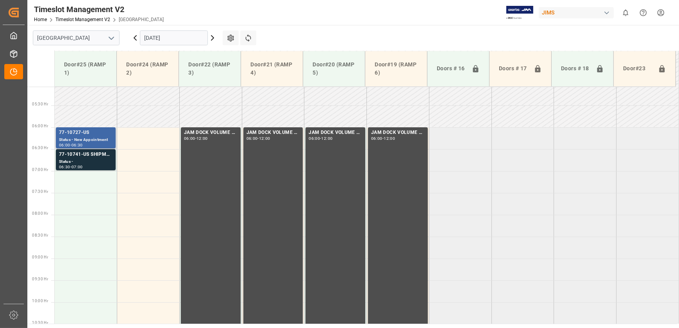
click at [86, 137] on div "Status - New Appointment" at bounding box center [85, 140] width 53 height 7
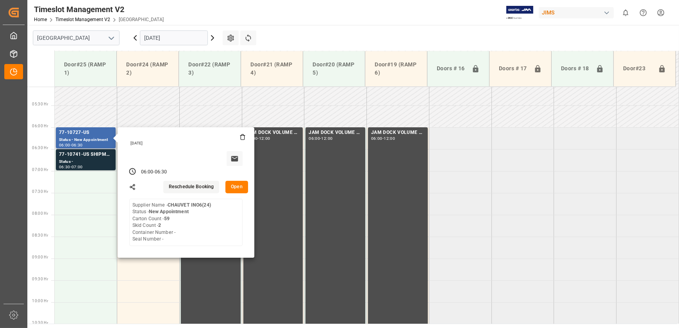
click at [236, 187] on button "Open" at bounding box center [236, 187] width 23 height 12
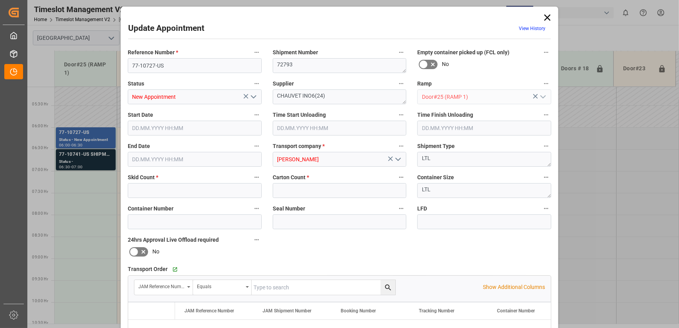
type input "2"
type input "59"
type input "[DATE] 06:00"
type input "[DATE] 06:30"
type input "[DATE] 15:04"
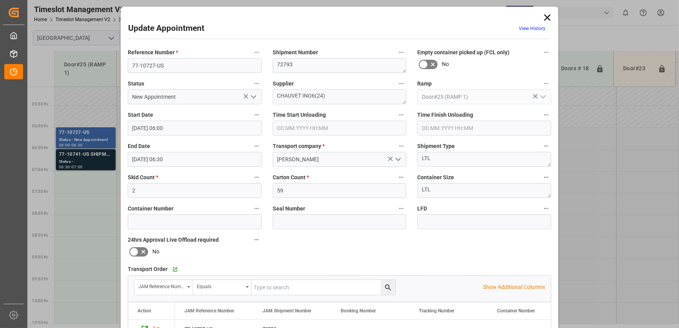
click at [545, 16] on icon at bounding box center [547, 17] width 6 height 6
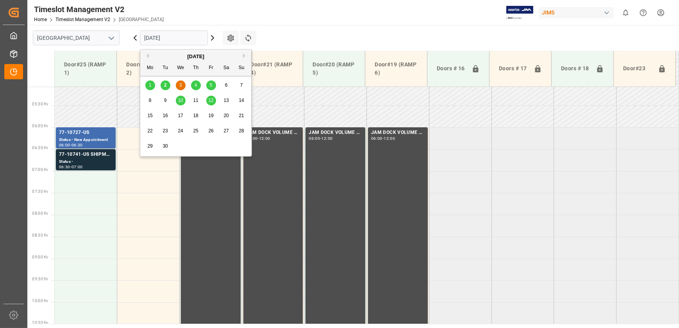
click at [157, 39] on input "[DATE]" at bounding box center [174, 37] width 68 height 15
click at [195, 86] on span "4" at bounding box center [195, 84] width 3 height 5
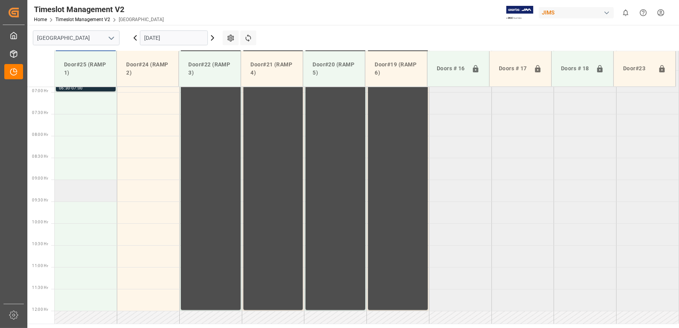
scroll to position [263, 0]
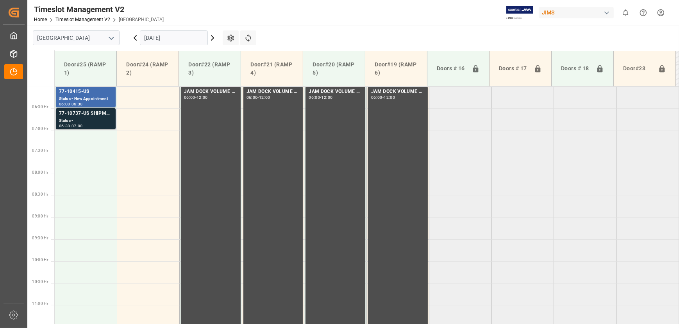
click at [97, 119] on div "Status -" at bounding box center [85, 121] width 53 height 7
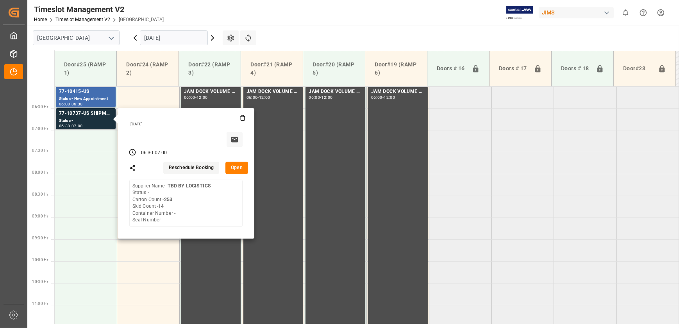
click at [240, 165] on button "Open" at bounding box center [236, 168] width 23 height 12
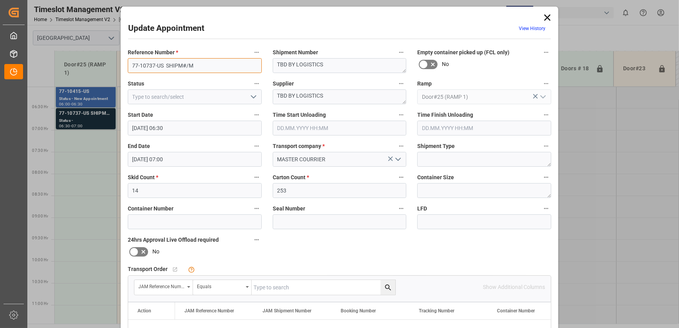
drag, startPoint x: 162, startPoint y: 65, endPoint x: 96, endPoint y: 73, distance: 65.7
click at [97, 73] on div "Update Appointment View History Reference Number * 77-10737-US SHIPM#/M Shipmen…" at bounding box center [339, 164] width 679 height 328
click at [546, 19] on icon at bounding box center [547, 17] width 11 height 11
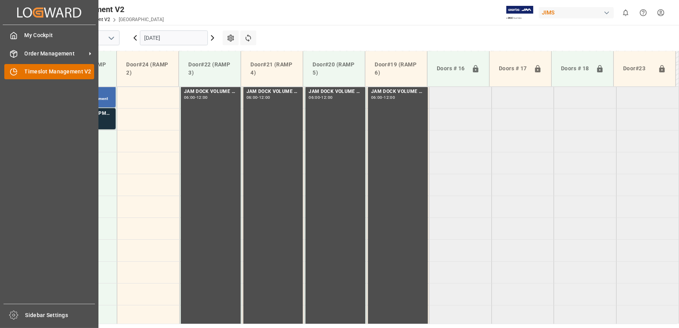
click at [18, 73] on div "Timeslot Management V2 Timeslot Management V2" at bounding box center [49, 71] width 90 height 15
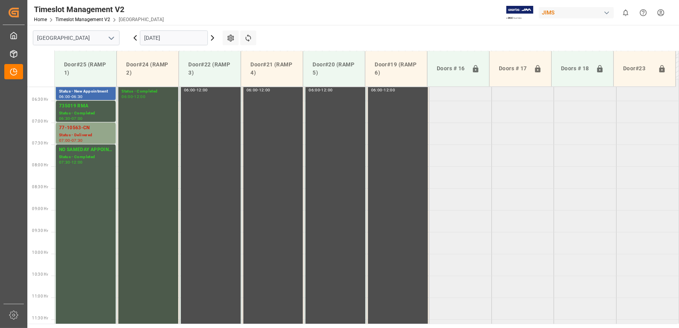
scroll to position [164, 0]
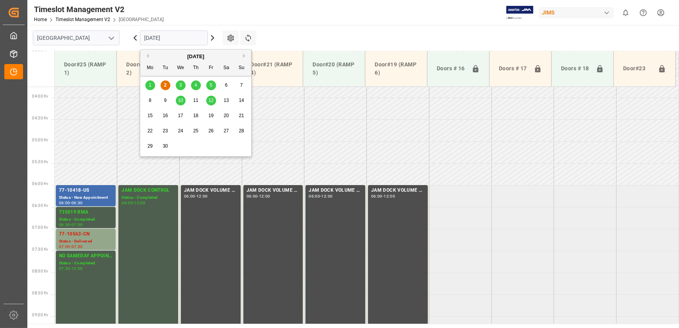
click at [170, 39] on input "[DATE]" at bounding box center [174, 37] width 68 height 15
click at [180, 88] on span "3" at bounding box center [180, 84] width 3 height 5
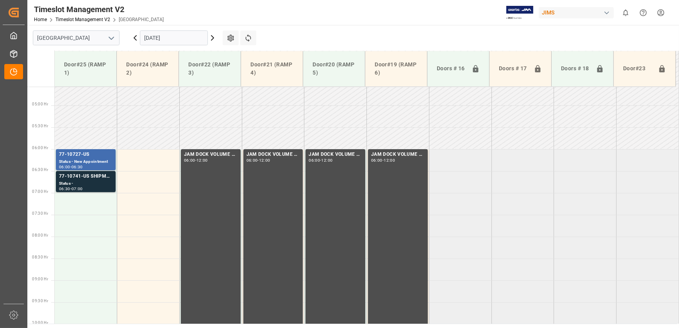
scroll to position [378, 0]
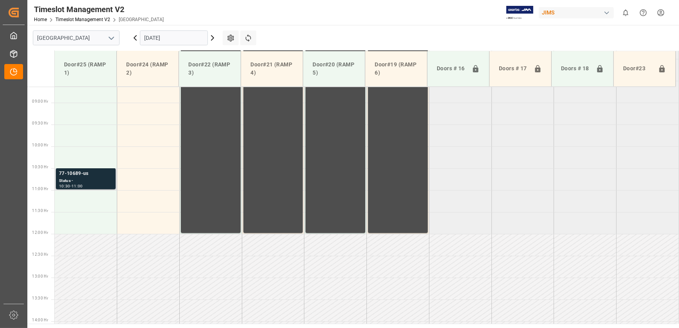
click at [104, 182] on div "Status -" at bounding box center [85, 181] width 53 height 7
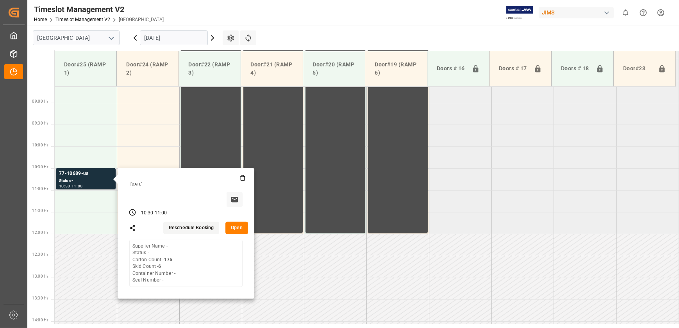
click at [239, 230] on button "Open" at bounding box center [236, 228] width 23 height 12
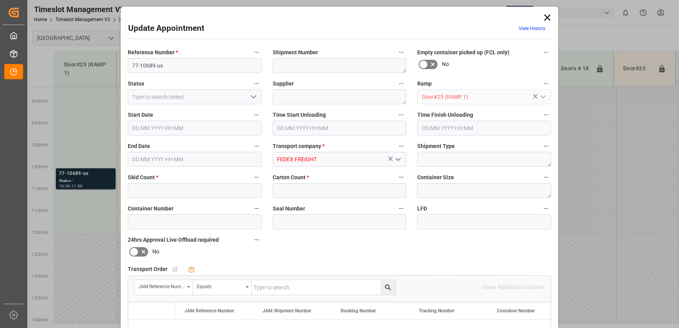
type input "6"
type input "175"
type input "[DATE] 10:30"
type input "[DATE] 11:00"
type input "[DATE] 15:15"
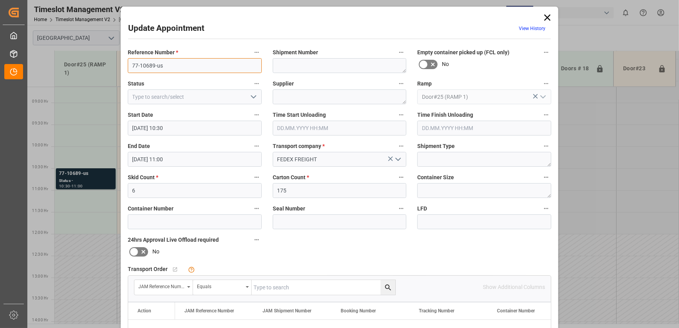
click at [164, 66] on input "77-10689-us" at bounding box center [195, 65] width 134 height 15
click at [280, 291] on input "text" at bounding box center [323, 287] width 144 height 15
paste input "77-10689-us"
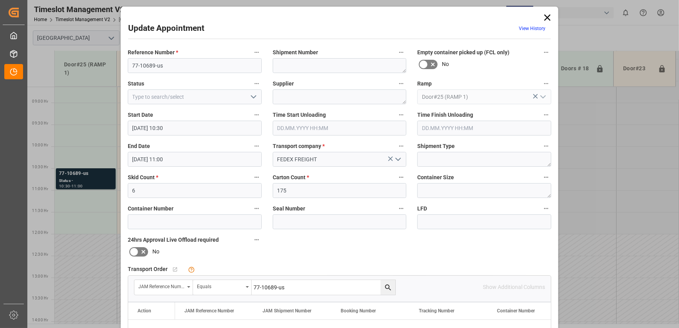
type input "77-10689-us"
click at [382, 289] on button "search button" at bounding box center [387, 287] width 15 height 15
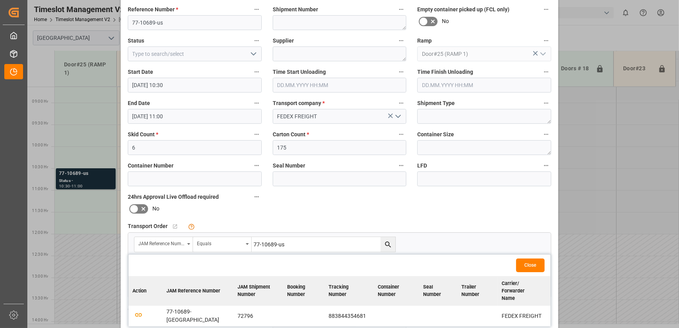
scroll to position [142, 0]
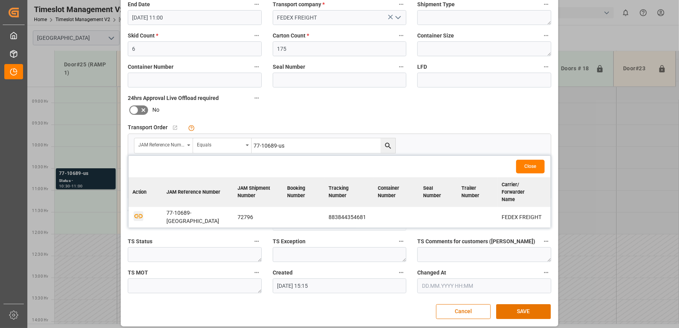
click at [136, 214] on icon "button" at bounding box center [138, 216] width 8 height 4
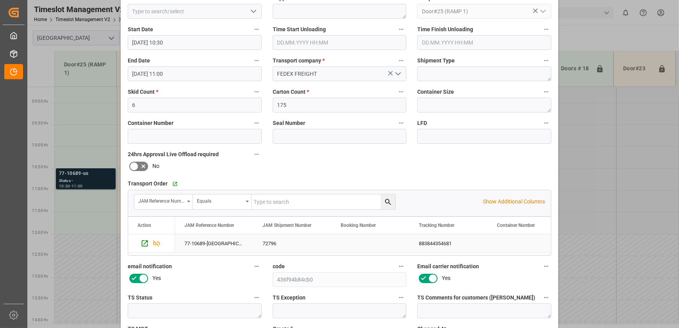
scroll to position [146, 0]
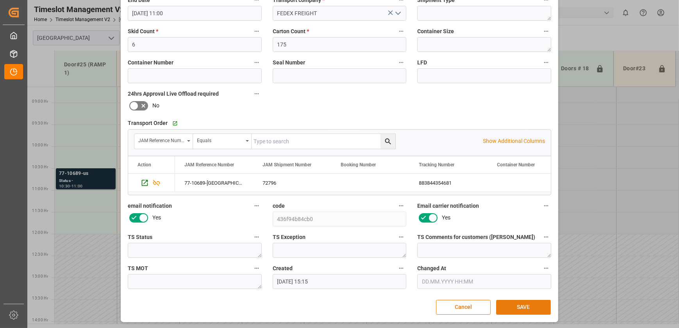
click at [540, 306] on button "SAVE" at bounding box center [523, 307] width 55 height 15
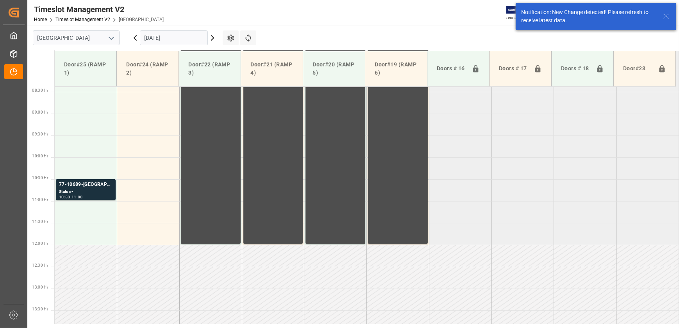
scroll to position [397, 0]
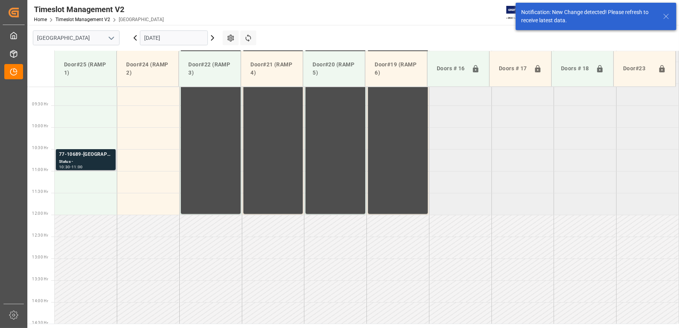
click at [92, 152] on div "77-10689-[GEOGRAPHIC_DATA]" at bounding box center [85, 155] width 53 height 8
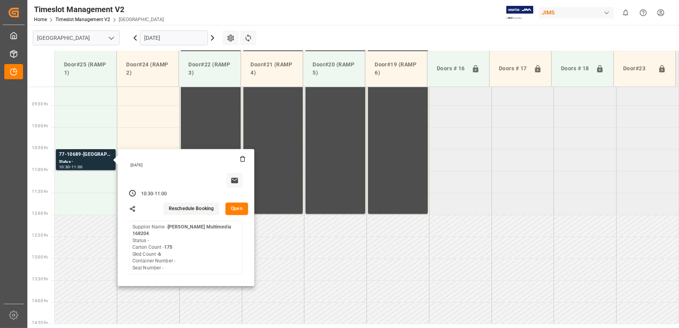
click at [238, 210] on button "Open" at bounding box center [236, 209] width 23 height 12
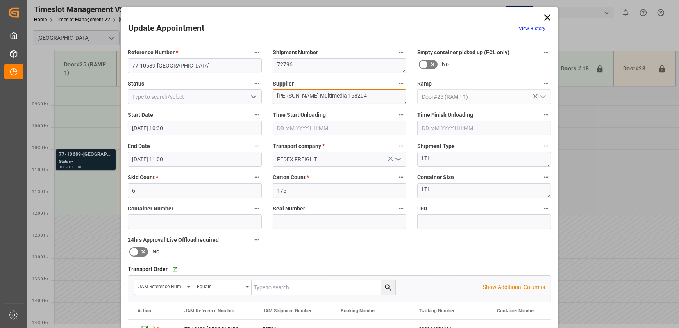
drag, startPoint x: 370, startPoint y: 97, endPoint x: 324, endPoint y: 102, distance: 45.9
click at [324, 102] on textarea "[PERSON_NAME] Multimedia 168204" at bounding box center [340, 96] width 134 height 15
drag, startPoint x: 359, startPoint y: 95, endPoint x: 355, endPoint y: 93, distance: 4.4
click at [357, 95] on textarea "[PERSON_NAME] Multimedia INON(" at bounding box center [340, 96] width 134 height 15
click at [489, 265] on div "Transport Order   Go to Shipment Tracking Grid" at bounding box center [339, 270] width 423 height 12
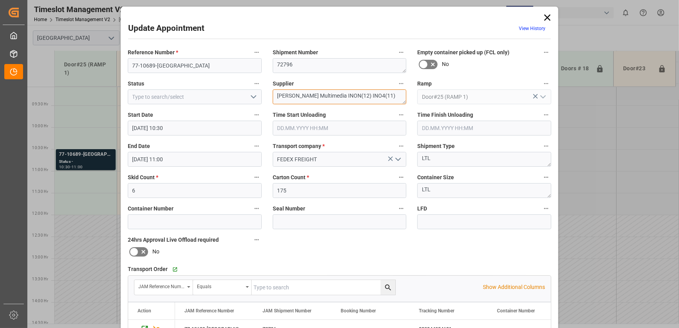
scroll to position [0, 0]
type textarea "[PERSON_NAME] Multimedia INON(12) INO4(11)"
click at [252, 98] on polyline "open menu" at bounding box center [253, 97] width 5 height 2
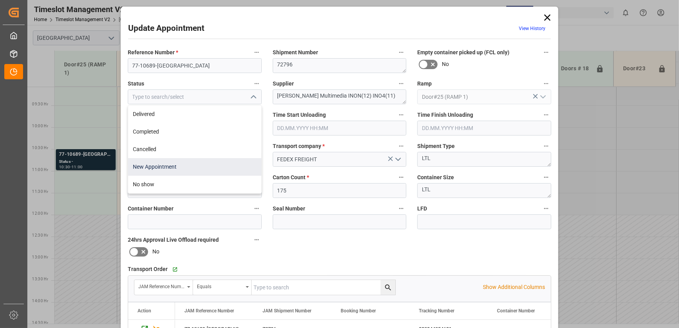
click at [184, 168] on div "New Appointment" at bounding box center [194, 167] width 133 height 18
type input "New Appointment"
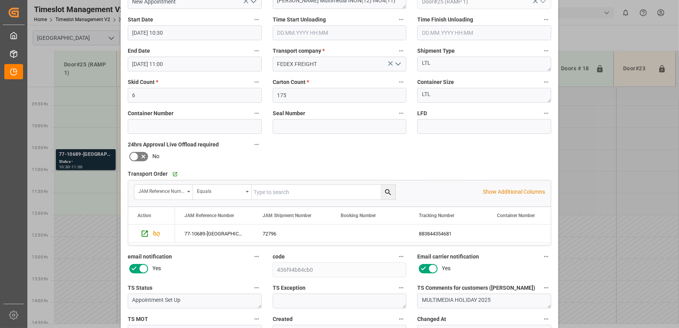
scroll to position [146, 0]
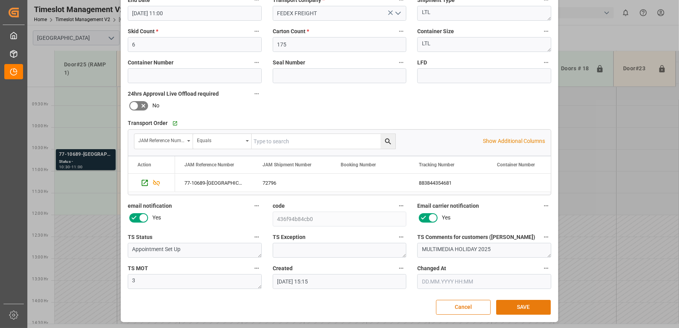
click at [532, 305] on button "SAVE" at bounding box center [523, 307] width 55 height 15
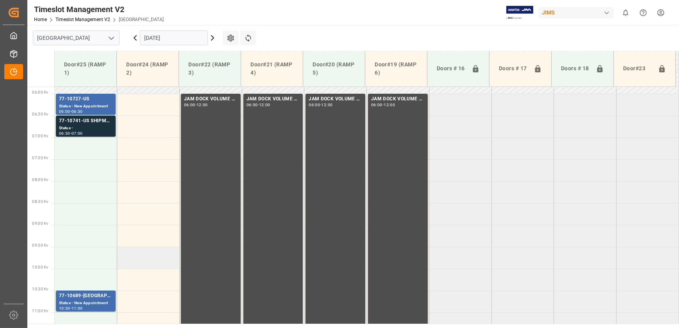
scroll to position [255, 0]
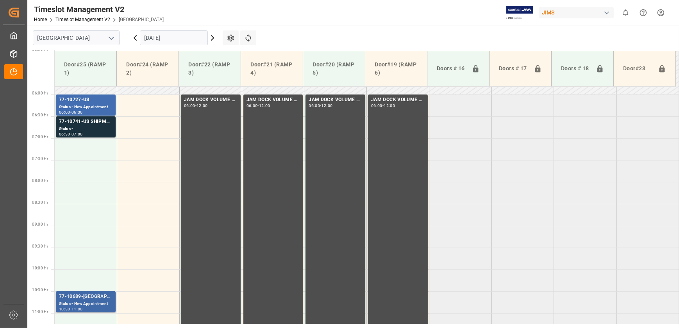
click at [97, 296] on div "77-10689-[GEOGRAPHIC_DATA]" at bounding box center [85, 297] width 53 height 8
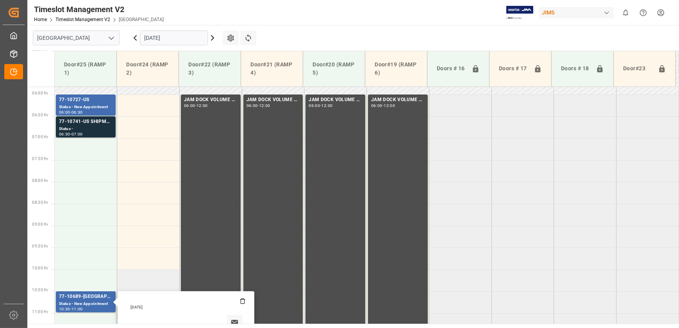
scroll to position [326, 0]
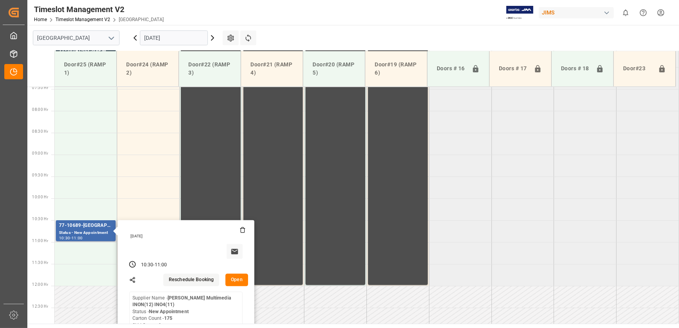
click at [241, 276] on button "Open" at bounding box center [236, 280] width 23 height 12
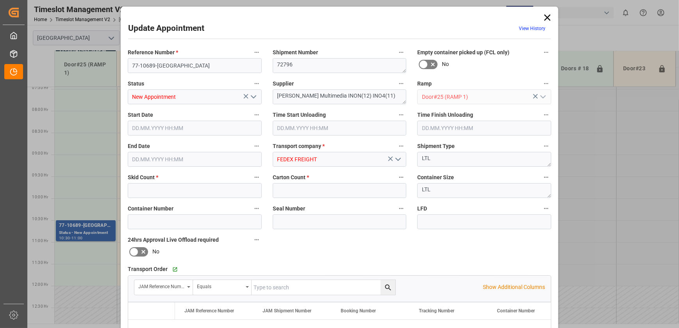
type input "6"
type input "175"
type input "[DATE] 10:30"
type input "[DATE] 11:00"
type input "[DATE] 15:15"
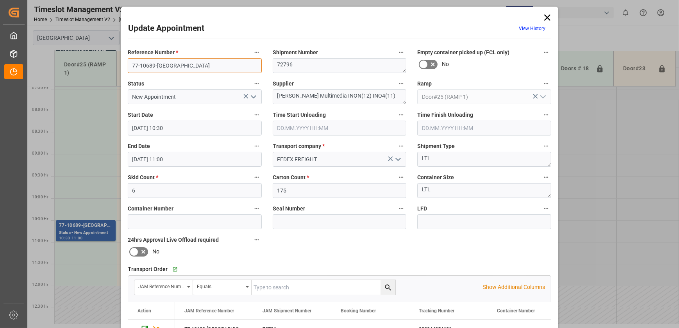
click at [172, 65] on input "77-10689-[GEOGRAPHIC_DATA]" at bounding box center [195, 65] width 134 height 15
click at [102, 153] on div "Update Appointment View History Reference Number * 77-10689-US Shipment Number …" at bounding box center [339, 164] width 679 height 328
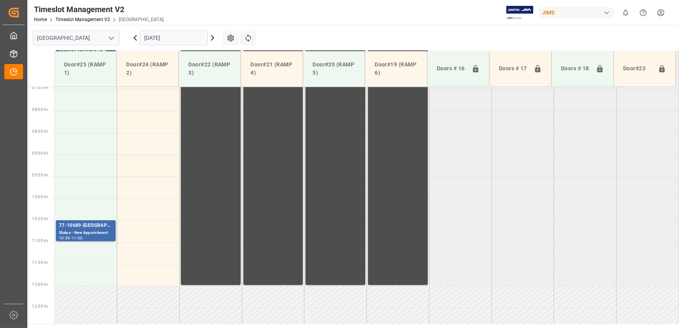
click at [181, 34] on input "[DATE]" at bounding box center [174, 37] width 68 height 15
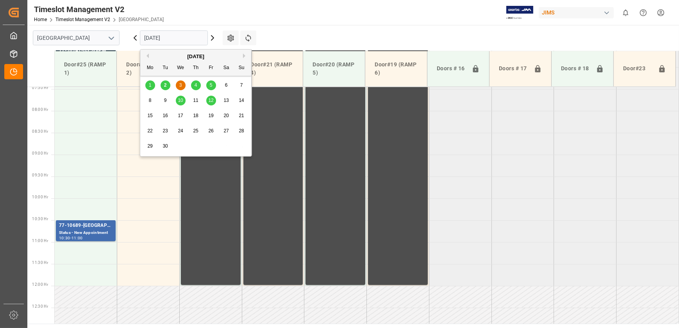
click at [213, 85] on div "5" at bounding box center [211, 85] width 10 height 9
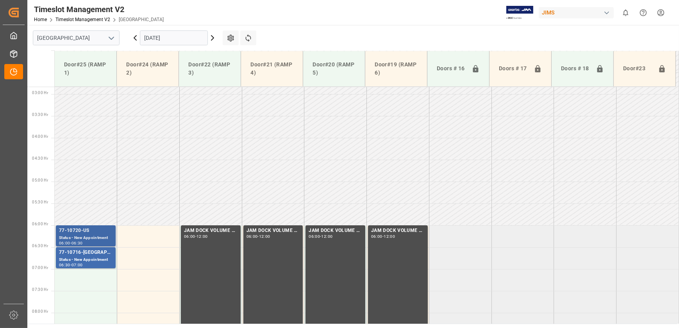
scroll to position [123, 0]
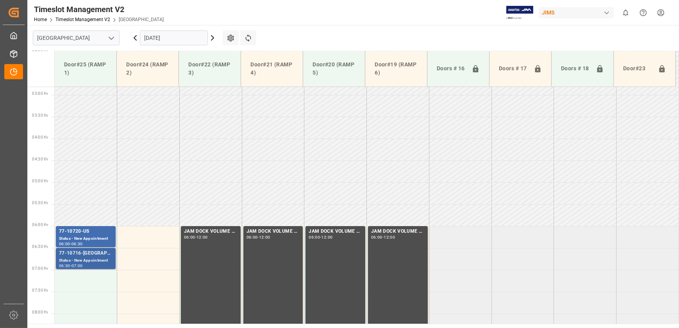
click at [88, 254] on div "77-10716-[GEOGRAPHIC_DATA]" at bounding box center [85, 254] width 53 height 8
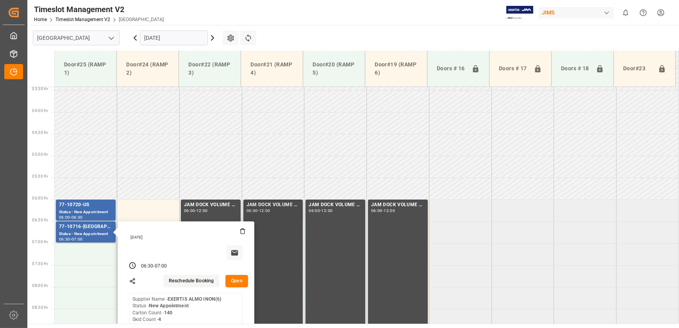
scroll to position [194, 0]
